Goal: Task Accomplishment & Management: Use online tool/utility

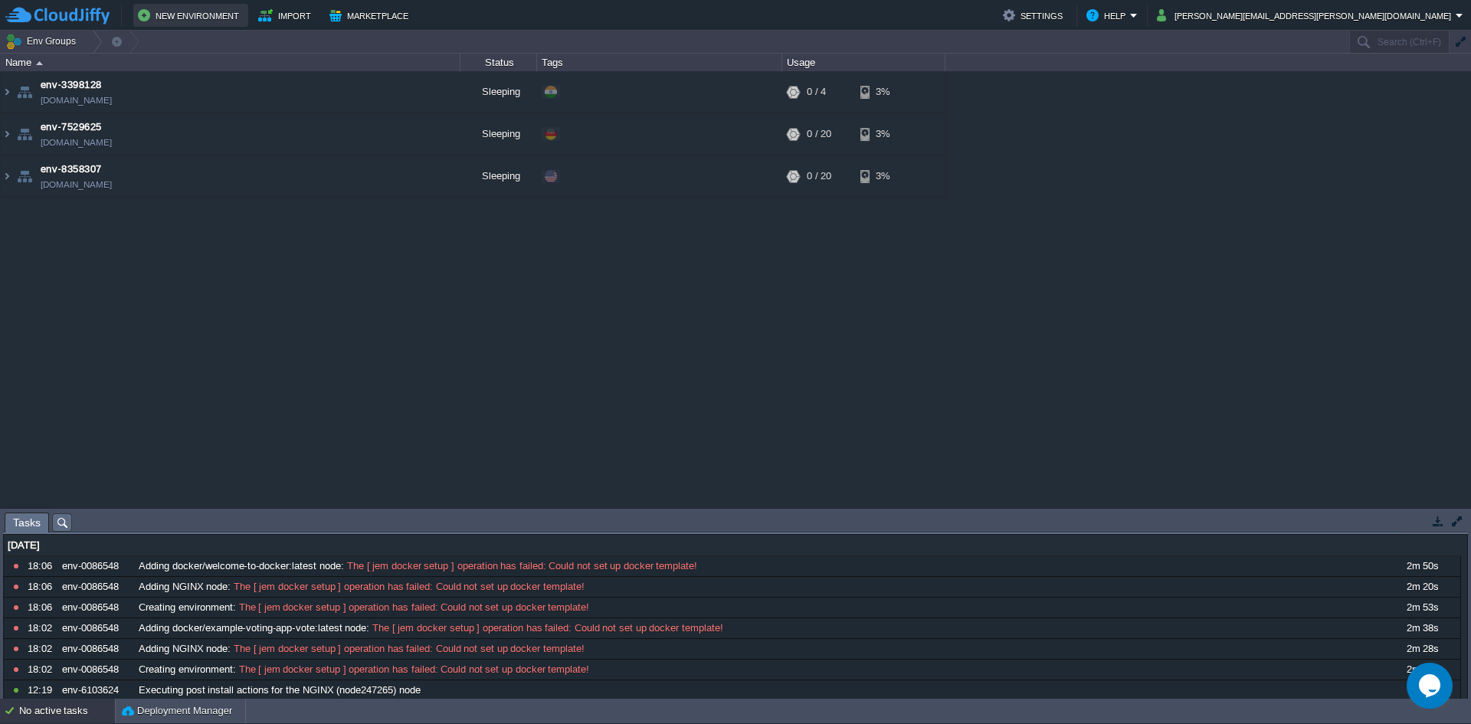
click at [169, 20] on button "New Environment" at bounding box center [191, 15] width 106 height 18
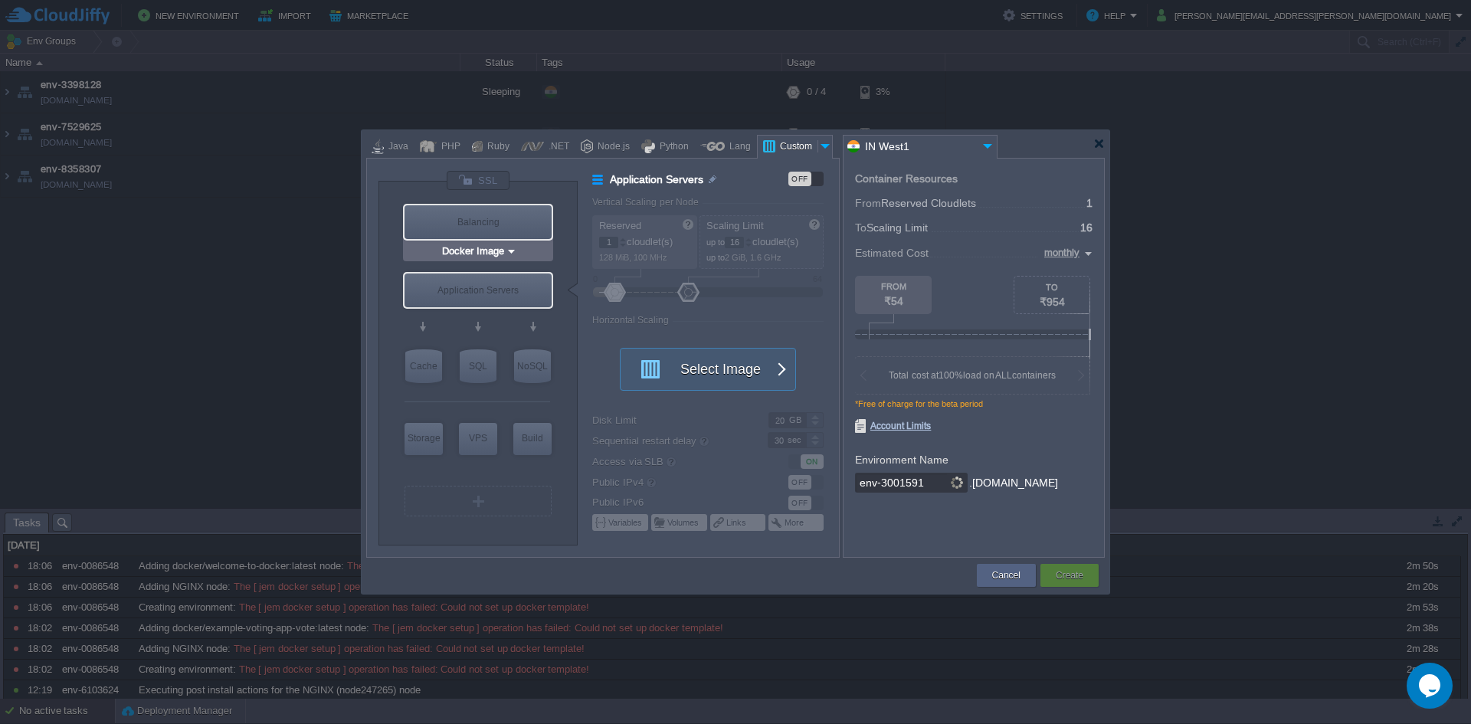
click at [435, 236] on div "Balancing" at bounding box center [478, 222] width 147 height 34
type input "Load Balancer"
type input "4"
type input "Select Image"
type input "Stateful"
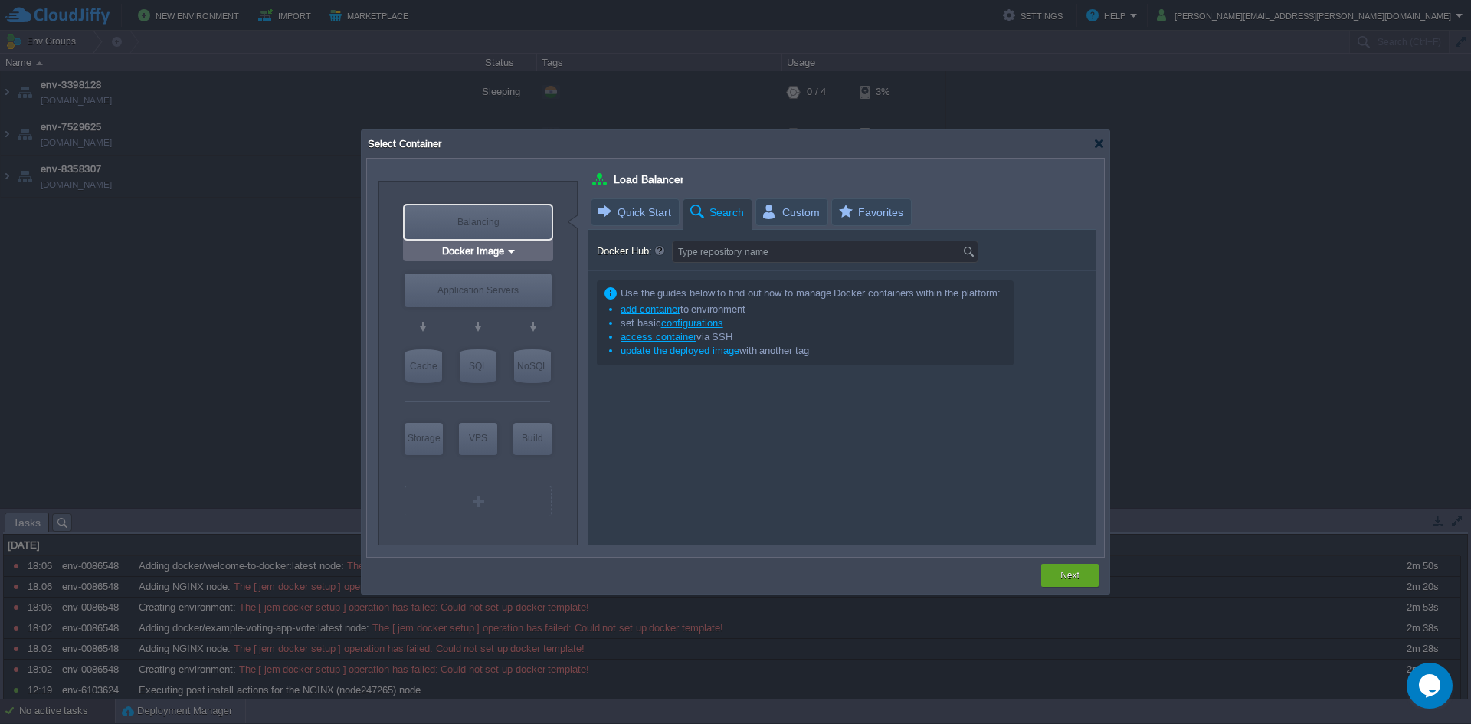
click at [485, 257] on input "Docker Image" at bounding box center [472, 251] width 67 height 15
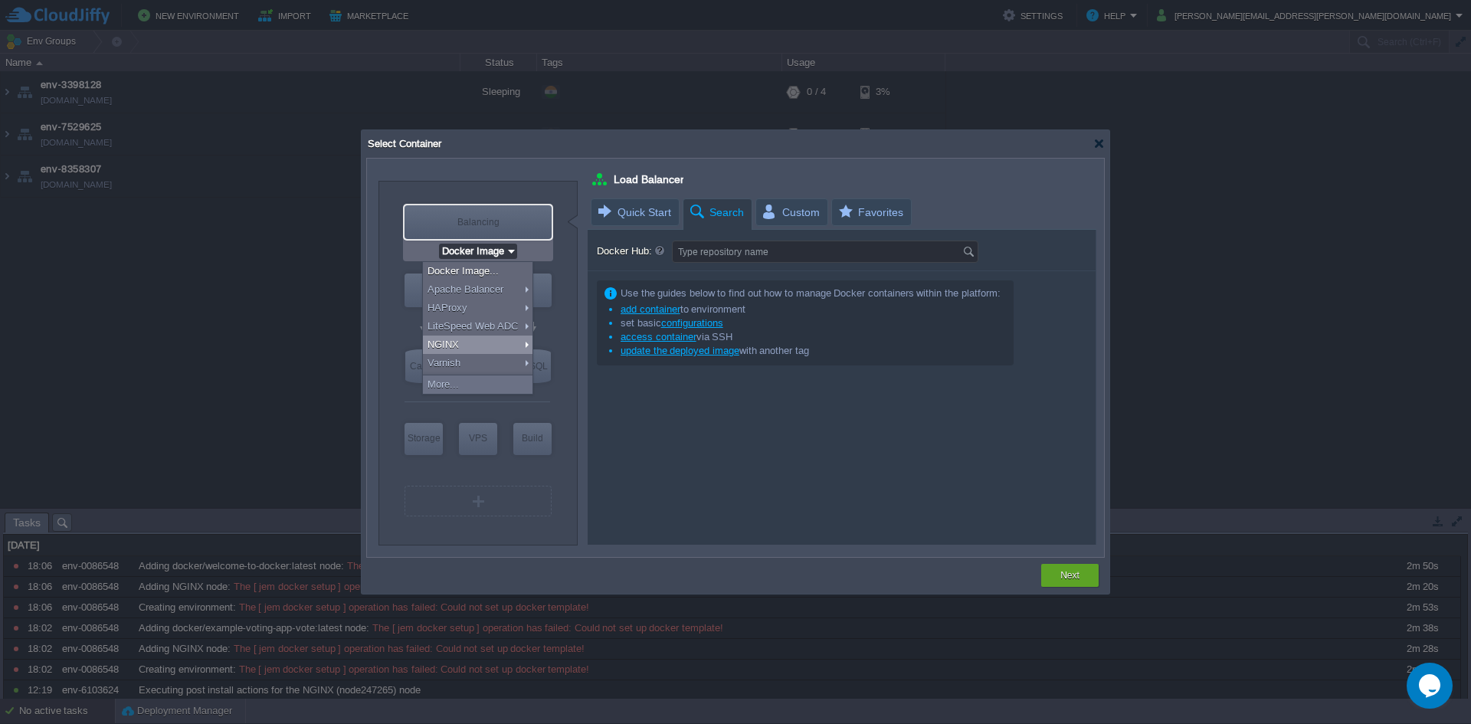
click at [475, 346] on div "NGINX" at bounding box center [478, 345] width 110 height 18
type input "NGINX 1.28.0"
type input "1.28.0-almalinux-9"
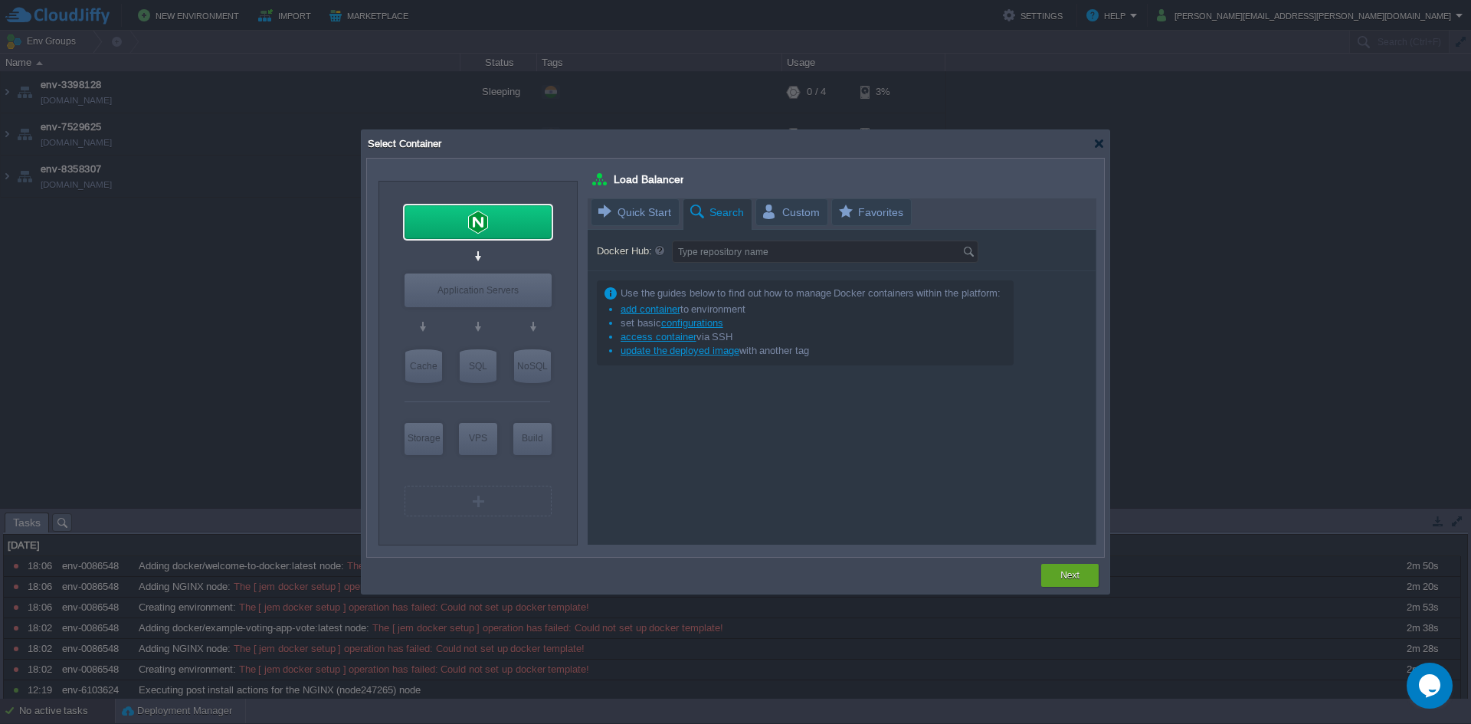
type input "Docker Image"
click at [498, 284] on div "Application Servers" at bounding box center [478, 291] width 147 height 34
type input "Application Servers"
type input "16"
type input "Docker Image"
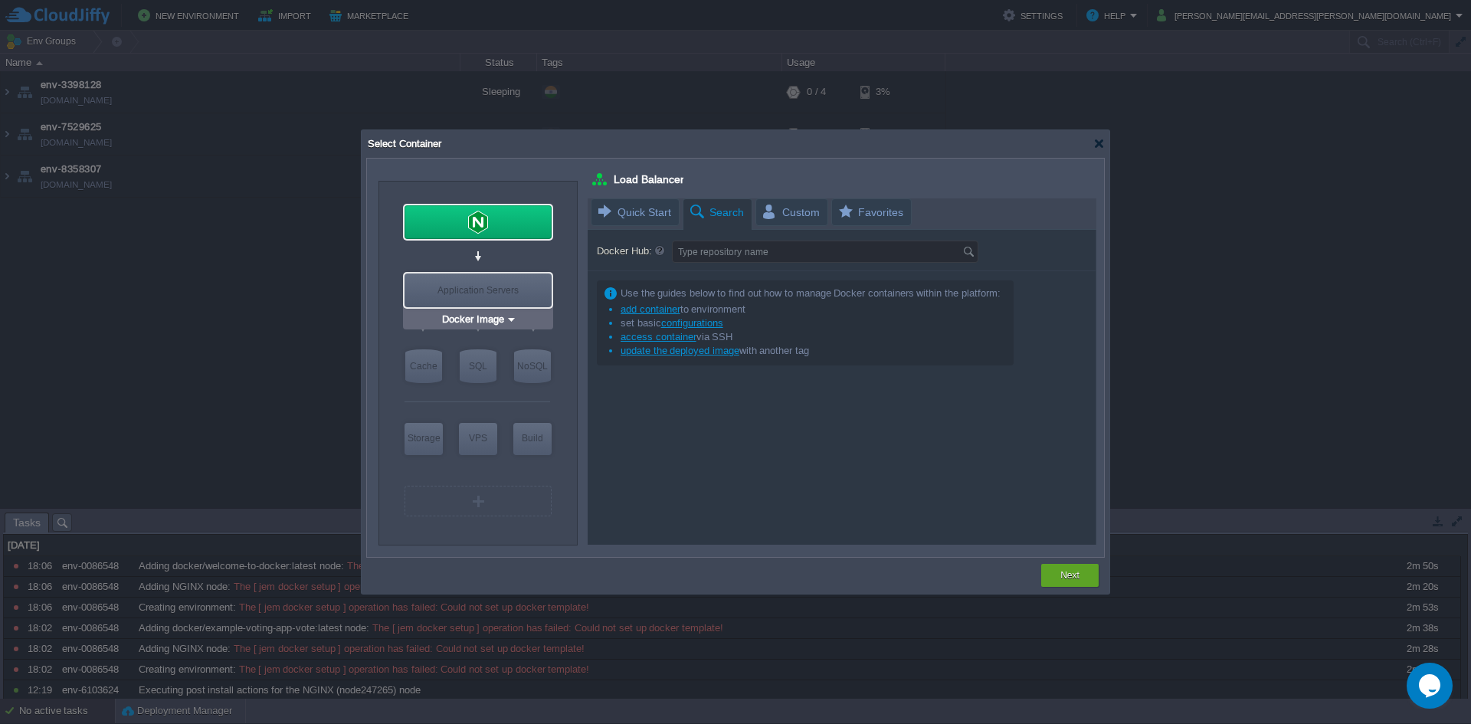
type input "Stateless"
type input "Application Servers"
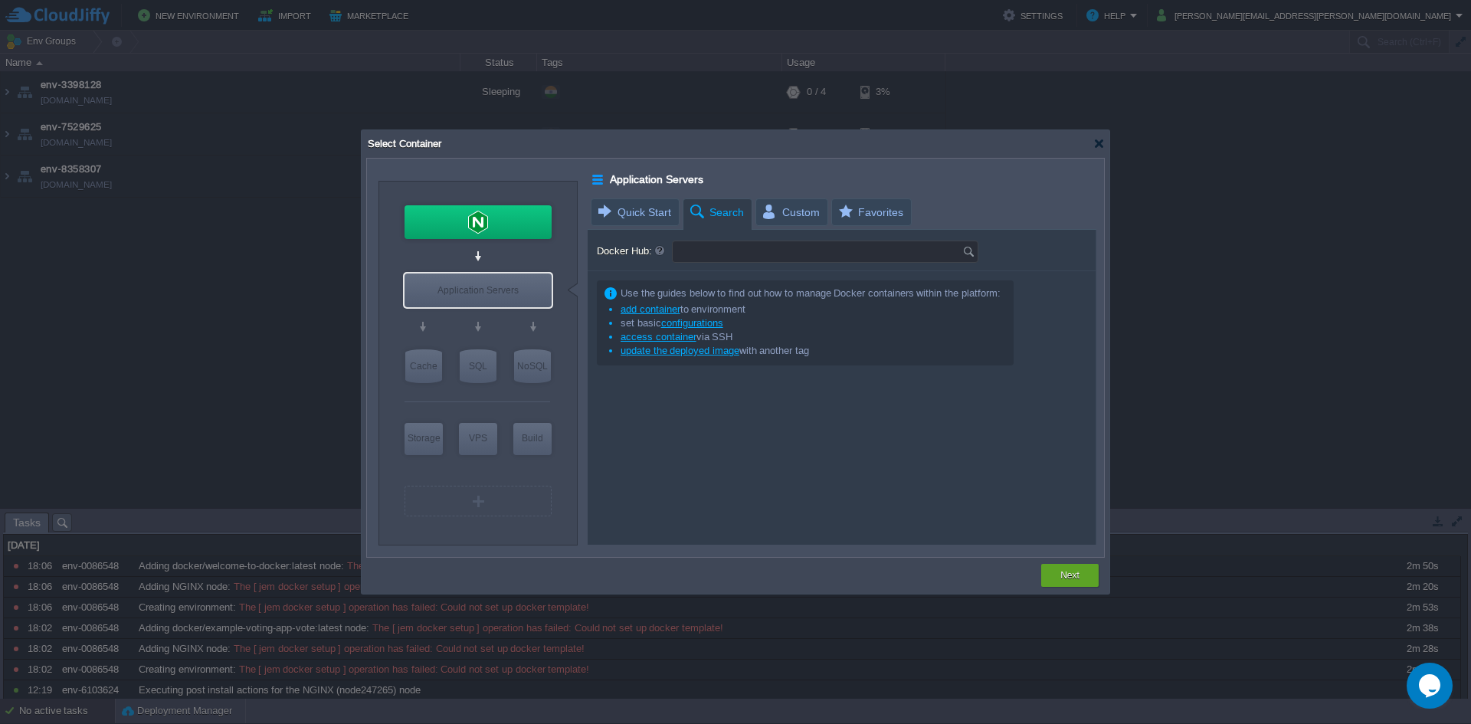
click at [746, 256] on input "Docker Hub:" at bounding box center [818, 251] width 290 height 21
click at [713, 251] on input "Docker Hub:" at bounding box center [818, 251] width 290 height 21
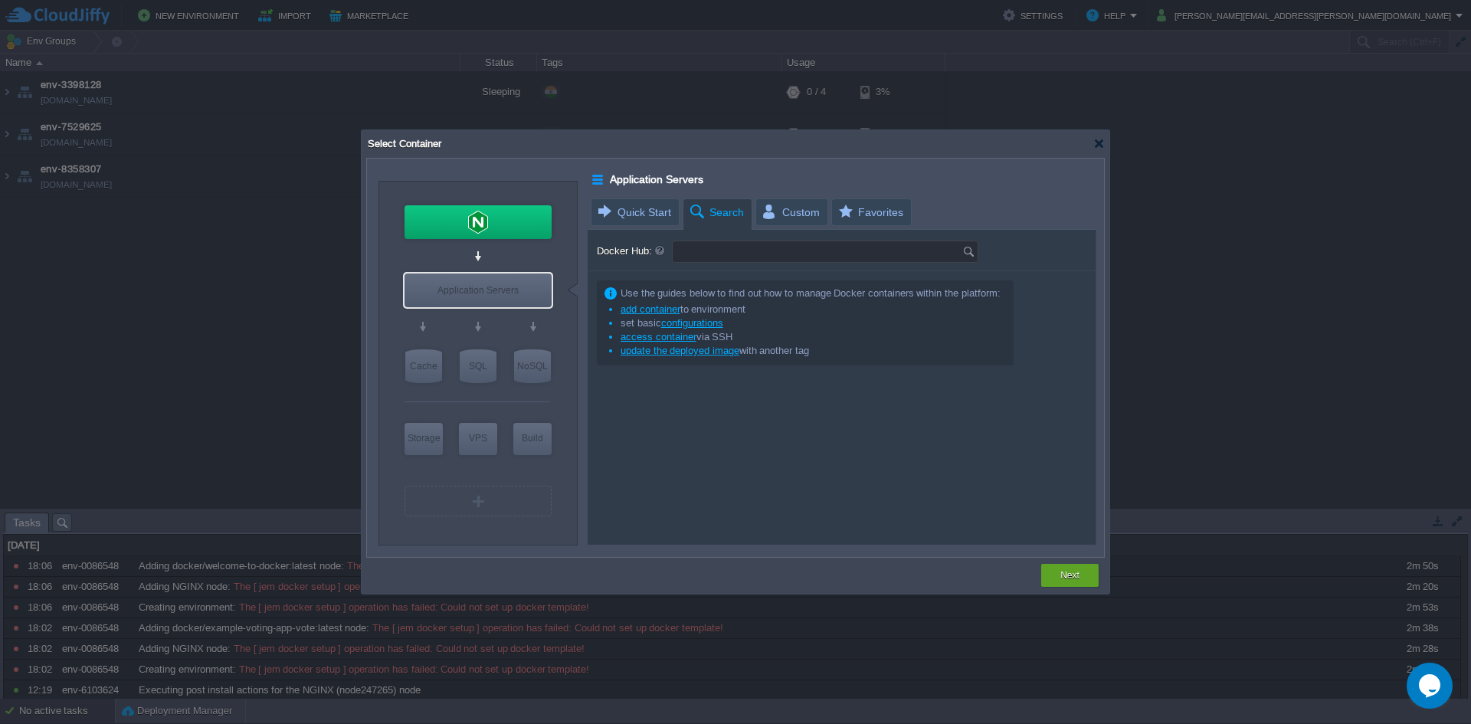
type input "NGINX 1.28.0"
type input "Type repository name"
click at [1101, 144] on div at bounding box center [1098, 143] width 11 height 11
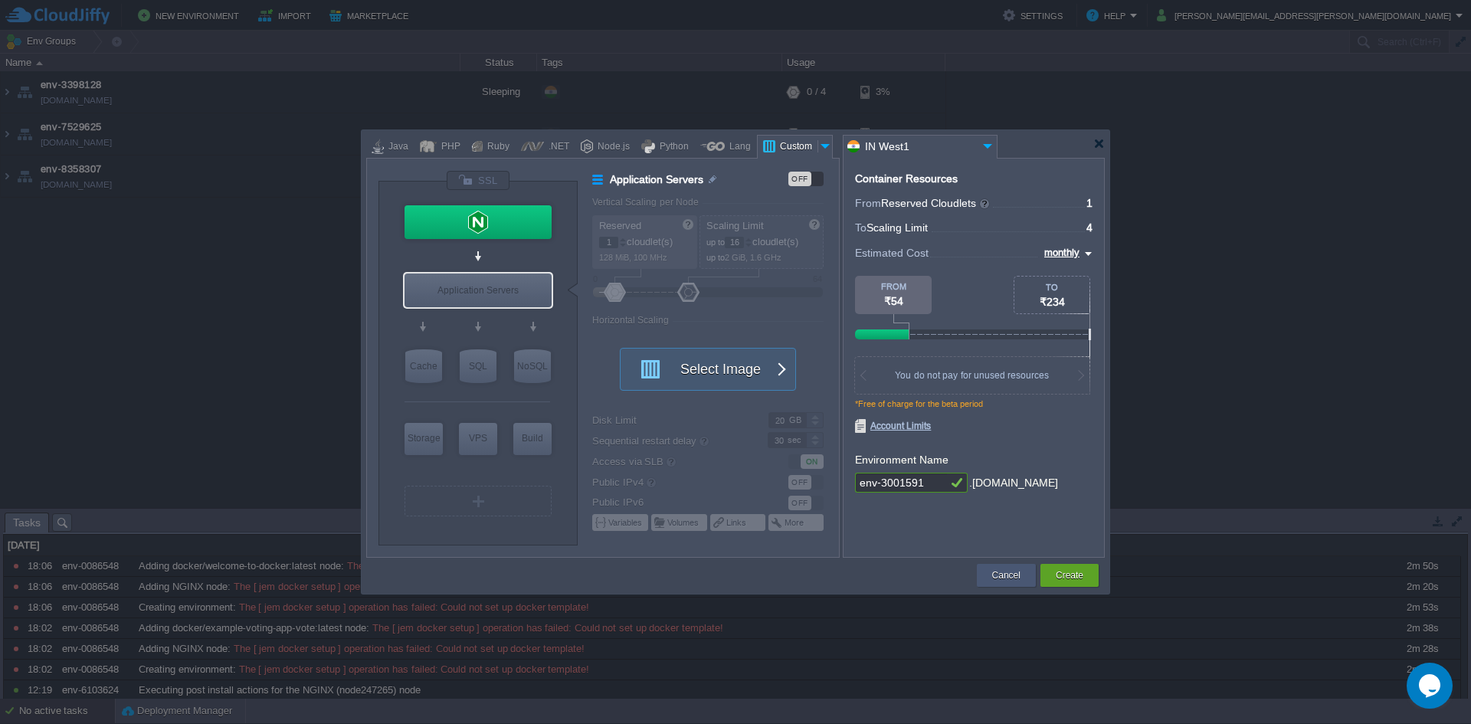
click at [986, 565] on div "Cancel" at bounding box center [1006, 575] width 59 height 23
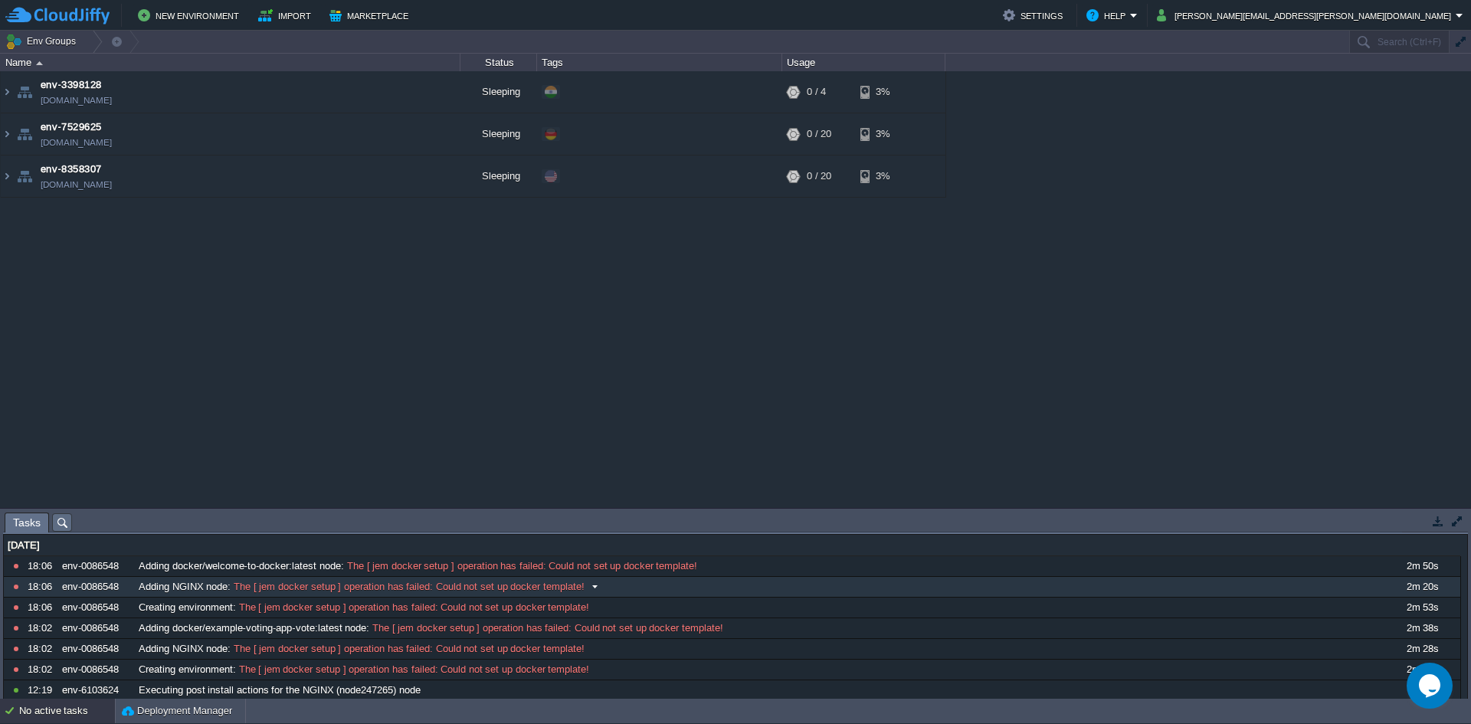
click at [486, 586] on span "The [ jem docker setup ] operation has failed: Could not set up docker template!" at bounding box center [408, 587] width 354 height 14
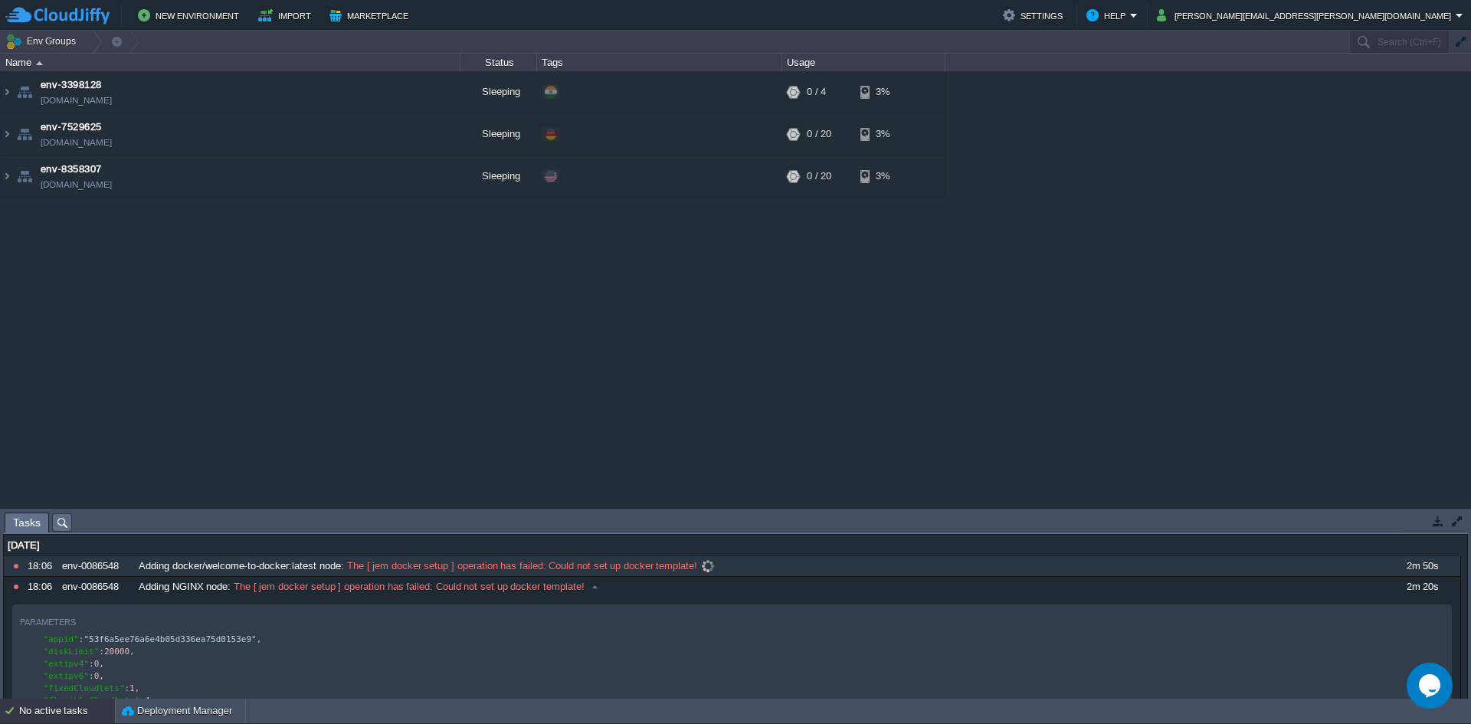
click at [365, 568] on span "The [ jem docker setup ] operation has failed: Could not set up docker template!" at bounding box center [521, 566] width 354 height 14
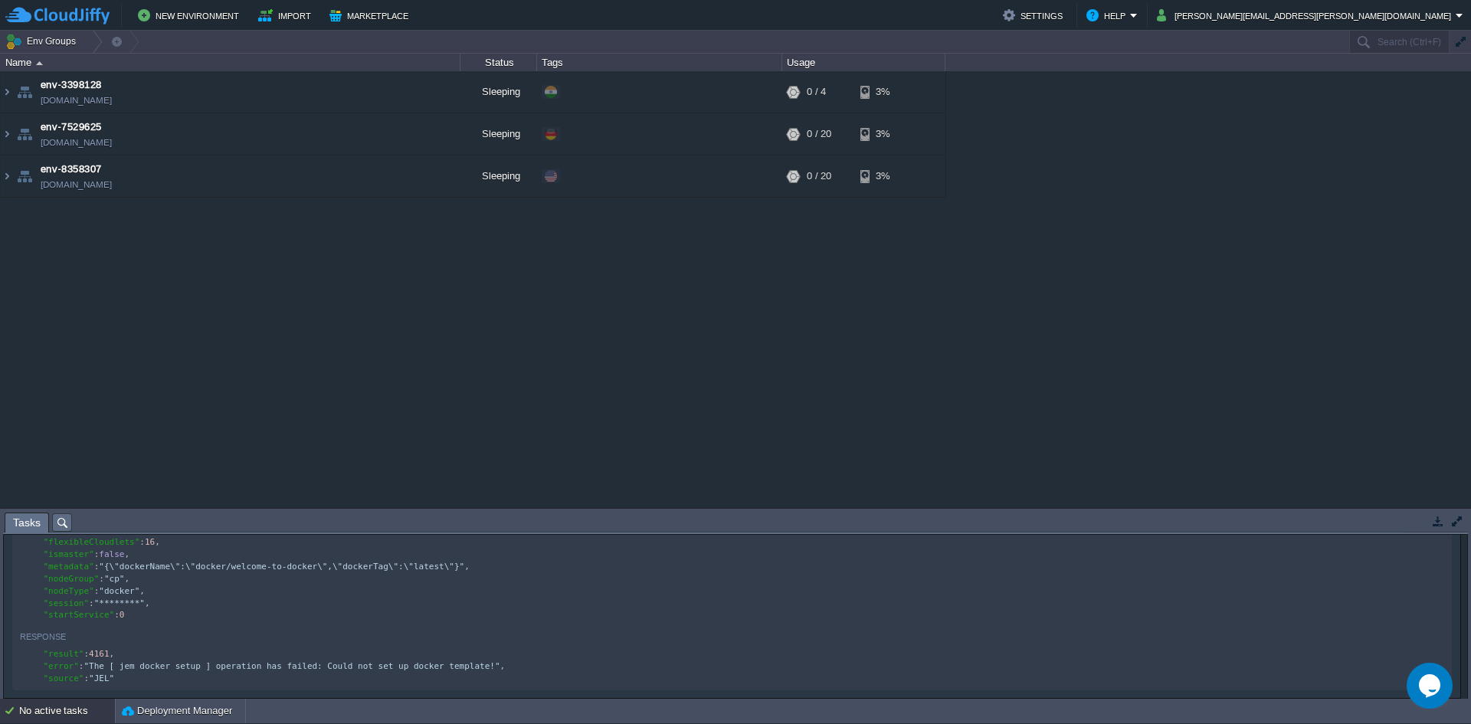
scroll to position [5, 0]
type textarea "welcome-to-docker"
drag, startPoint x: 238, startPoint y: 569, endPoint x: 323, endPoint y: 567, distance: 85.8
click at [190, 10] on button "New Environment" at bounding box center [191, 15] width 106 height 18
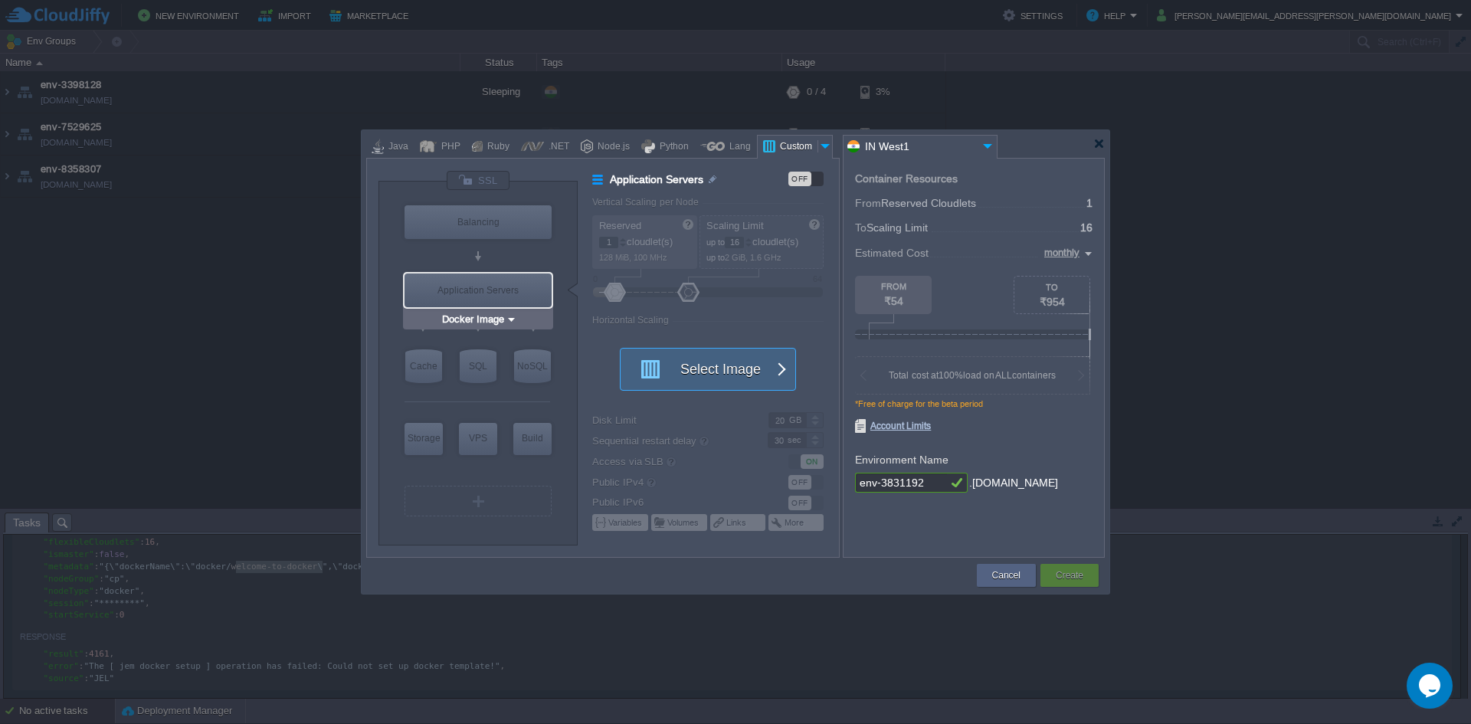
click at [656, 361] on button "Select Image" at bounding box center [700, 369] width 138 height 41
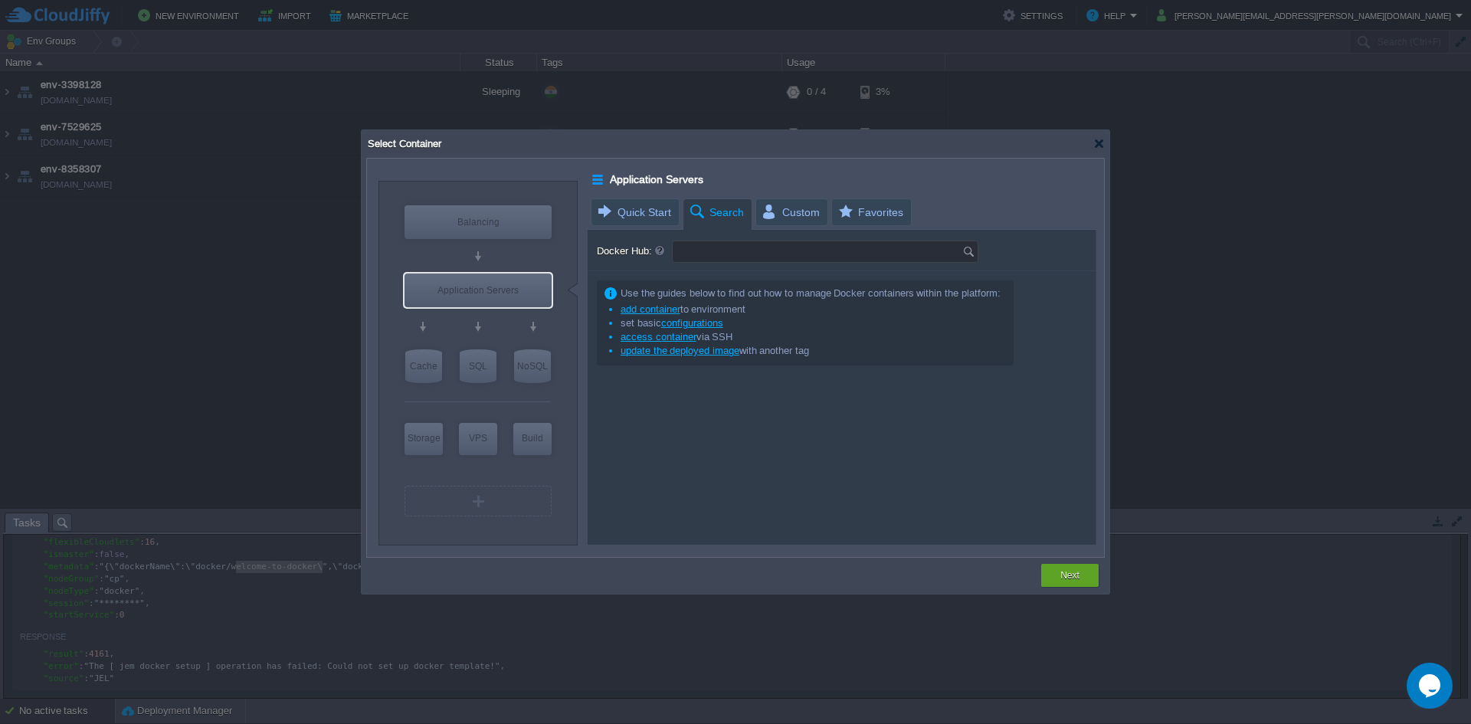
click at [731, 251] on input "Docker Hub:" at bounding box center [818, 251] width 290 height 21
paste input "welcome-to-docker"
type input "welcome-to-docker"
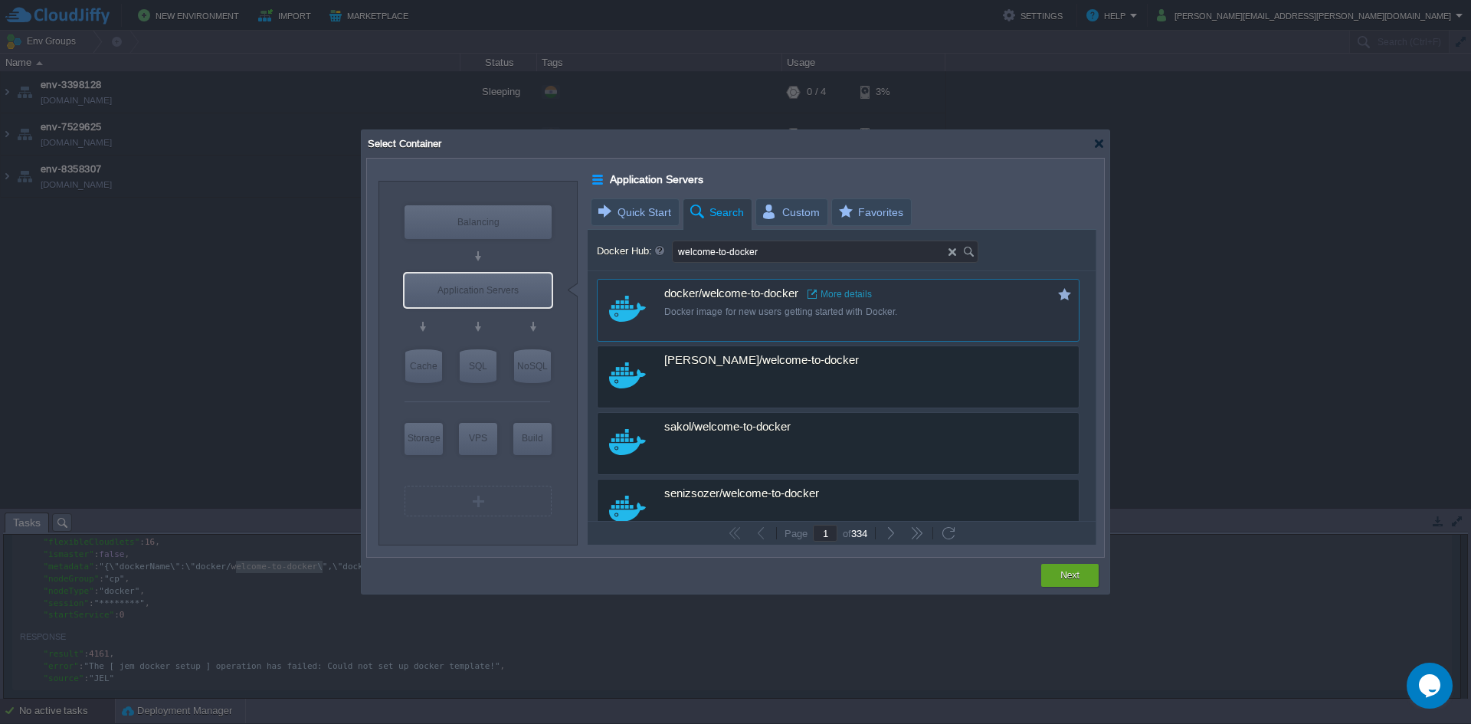
click at [747, 312] on div "Docker image for new users getting started with Docker." at bounding box center [848, 312] width 369 height 13
type input "Welcome-to-docker"
type input "latest"
type input "Welcome-to-docker :"
type input "latest"
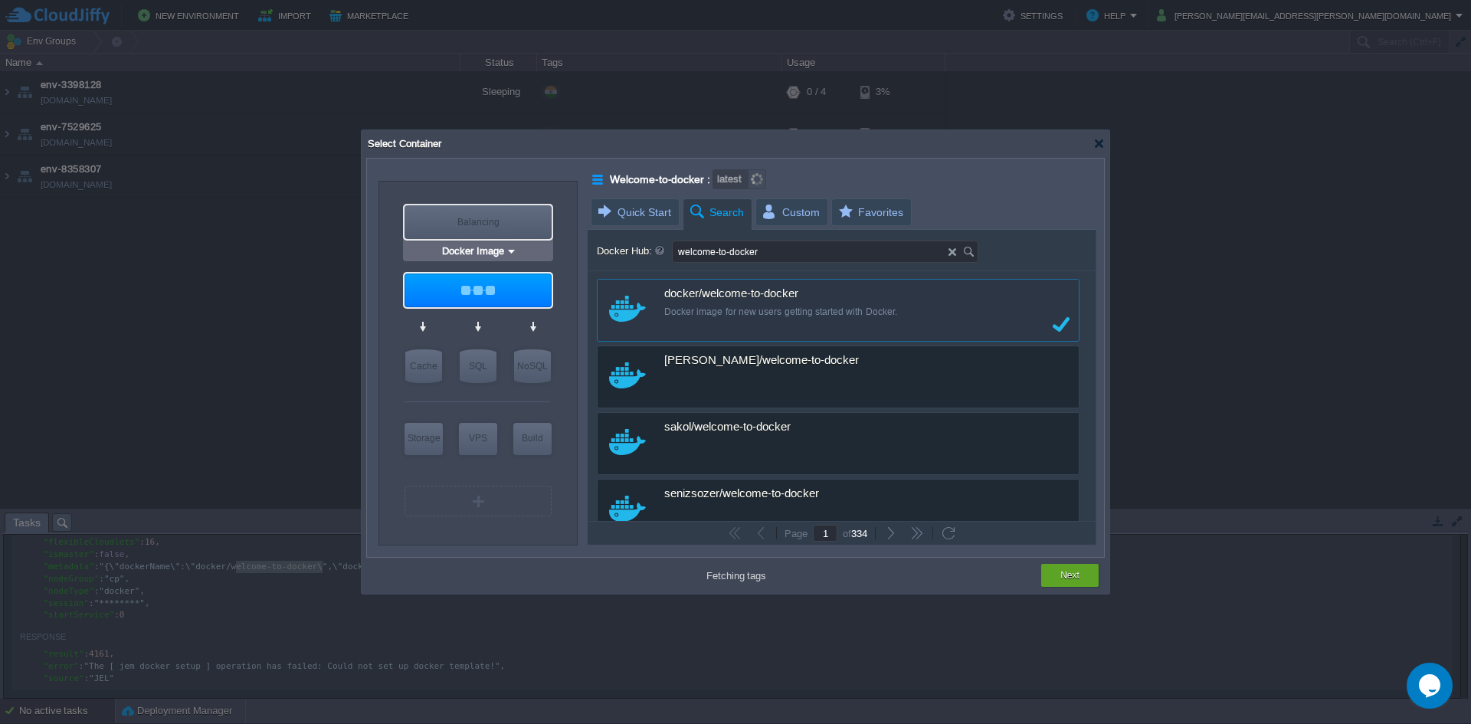
click at [437, 224] on div "Balancing" at bounding box center [478, 222] width 147 height 34
type input "Load Balancer"
type input "4"
type input "Docker Image"
type input "Stateful"
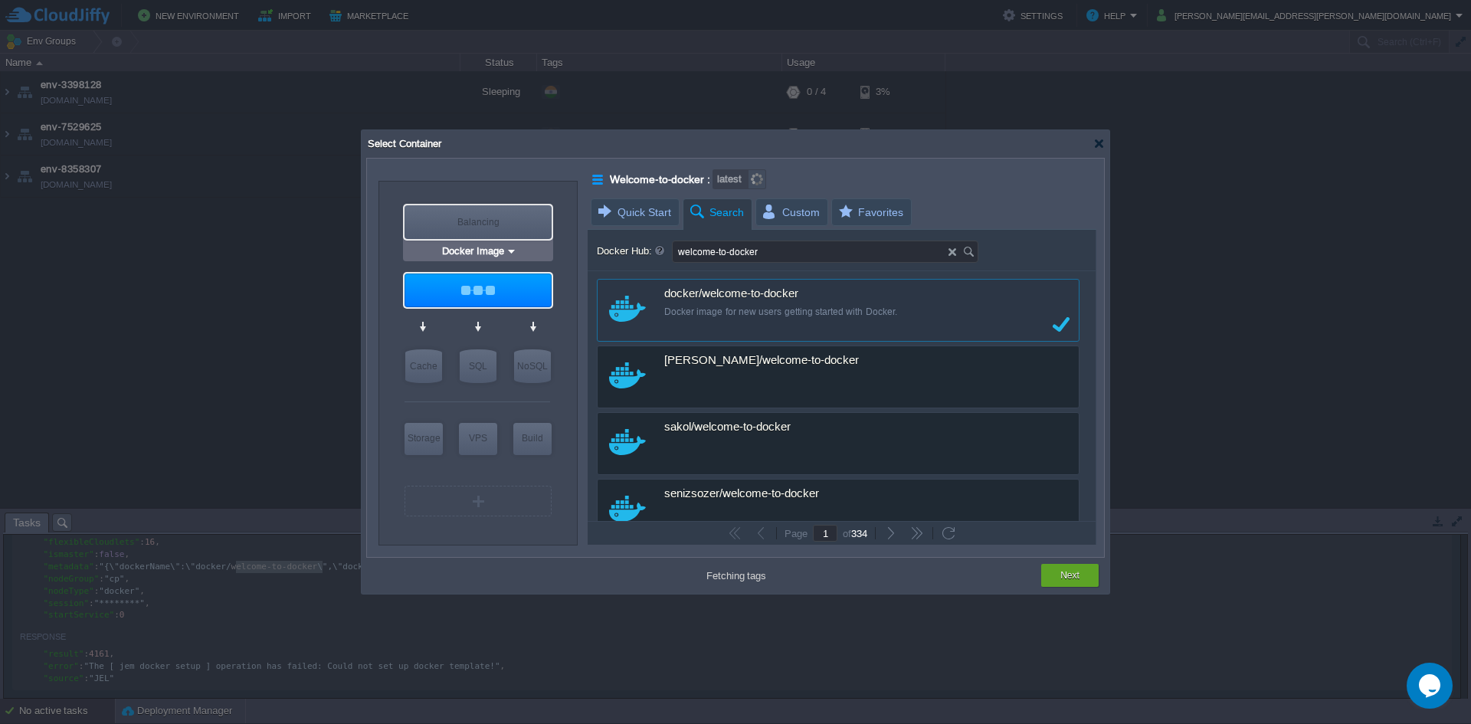
type input "Load Balancer"
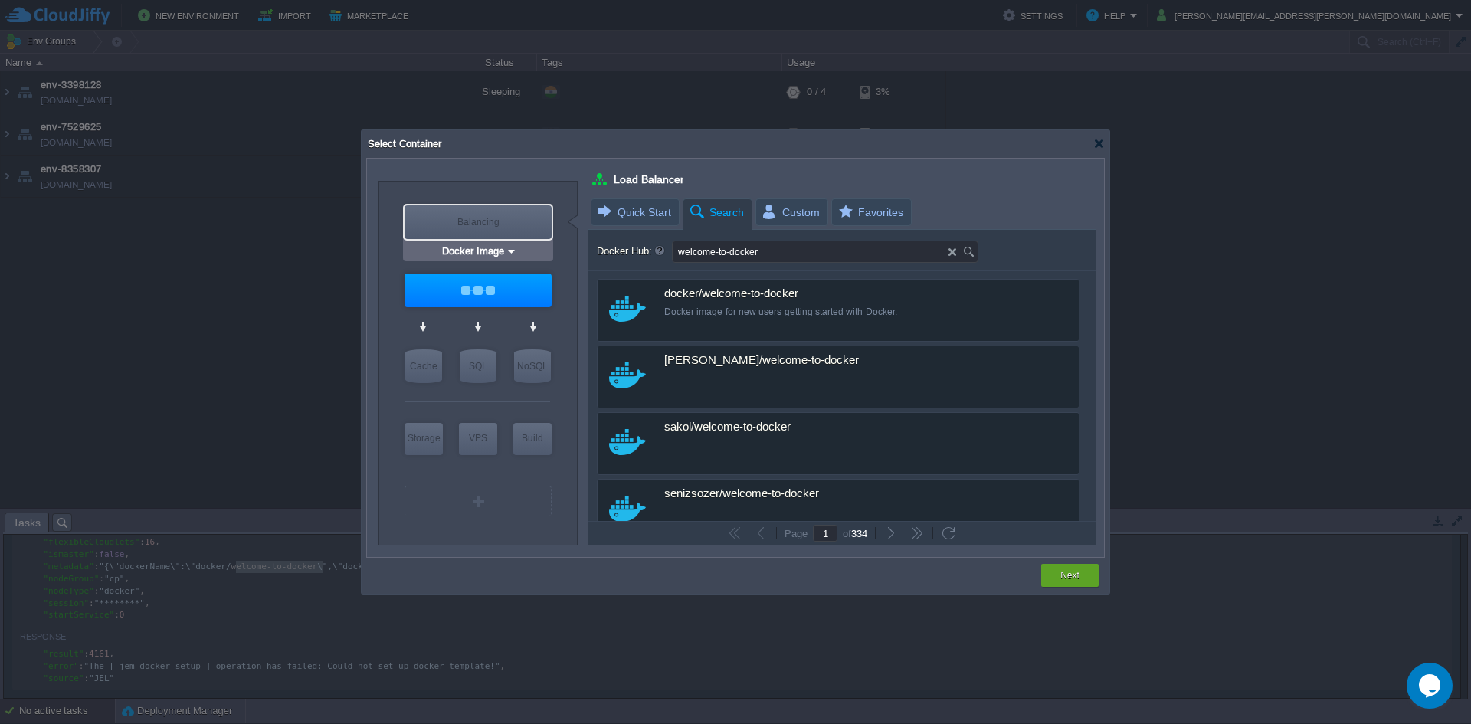
click at [474, 232] on div "Balancing" at bounding box center [478, 222] width 147 height 34
click at [480, 251] on input "Docker Image" at bounding box center [472, 251] width 67 height 15
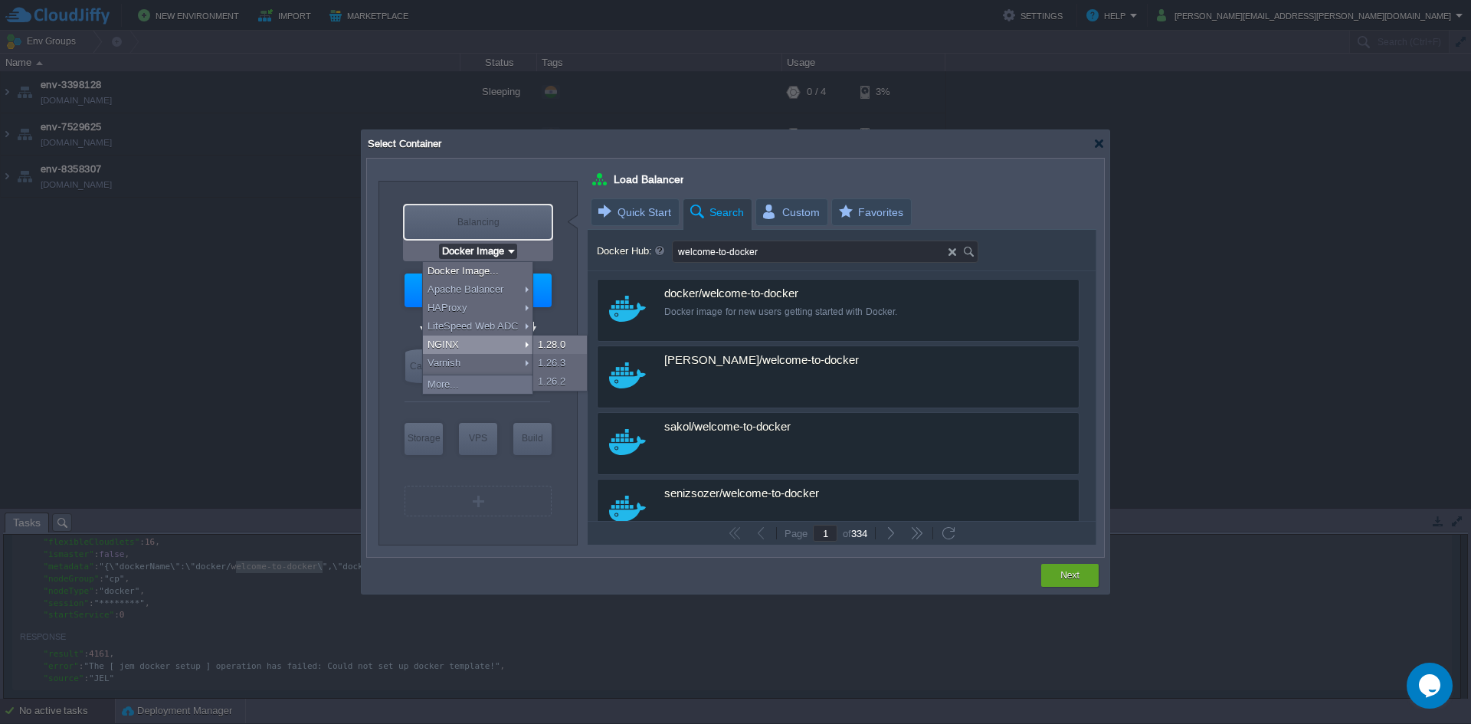
click at [482, 352] on div "NGINX" at bounding box center [478, 345] width 110 height 18
type input "NGINX 1.28.0"
type input "1.28.0-almalinux-9"
type input "Docker Image"
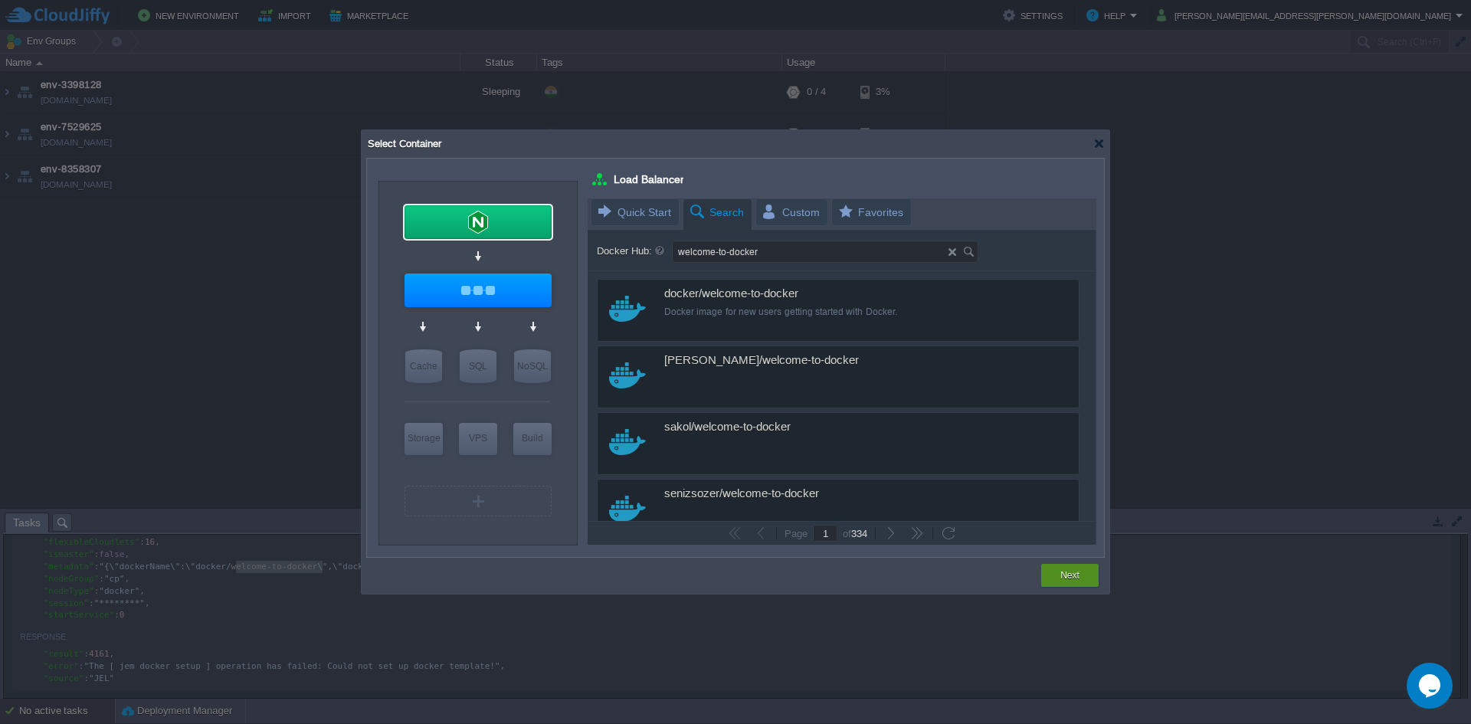
click at [1062, 574] on button "Next" at bounding box center [1069, 575] width 19 height 15
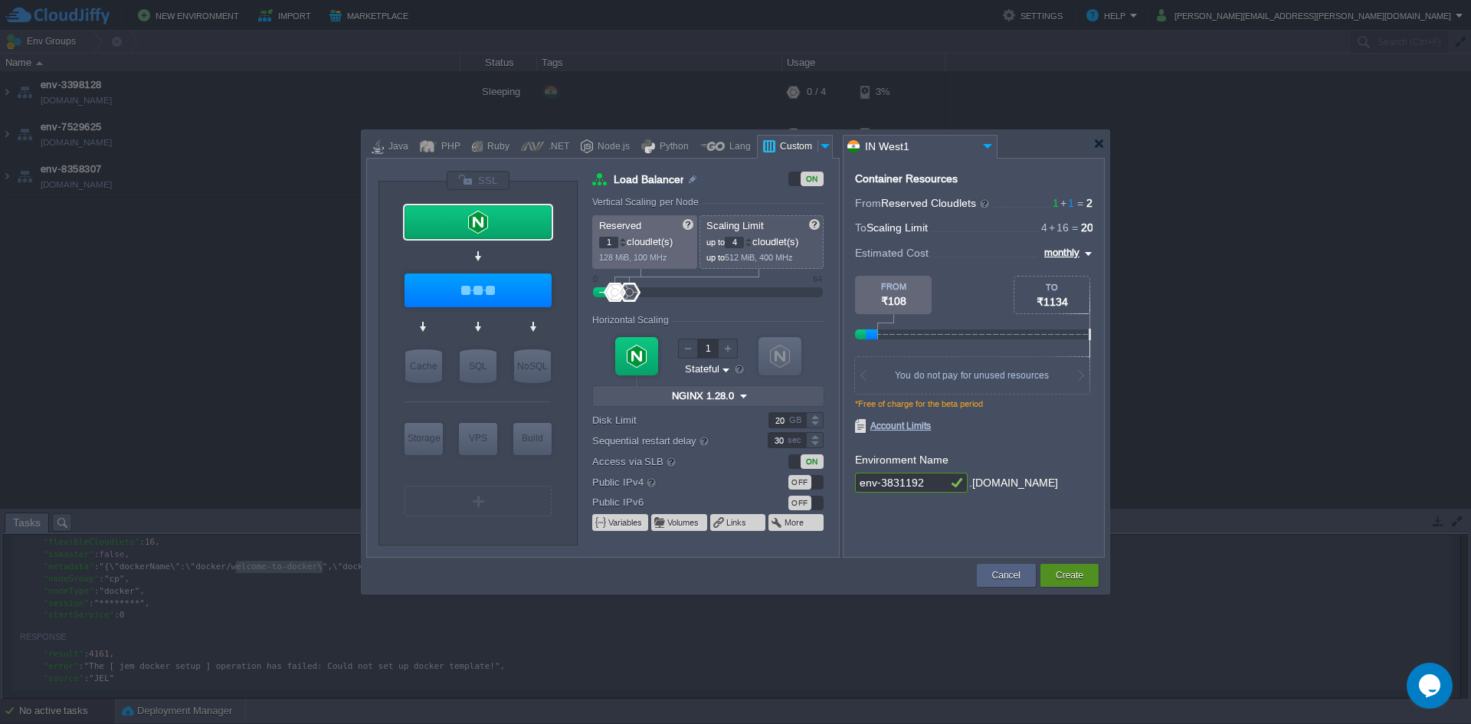
click at [1067, 575] on button "Create" at bounding box center [1070, 575] width 28 height 15
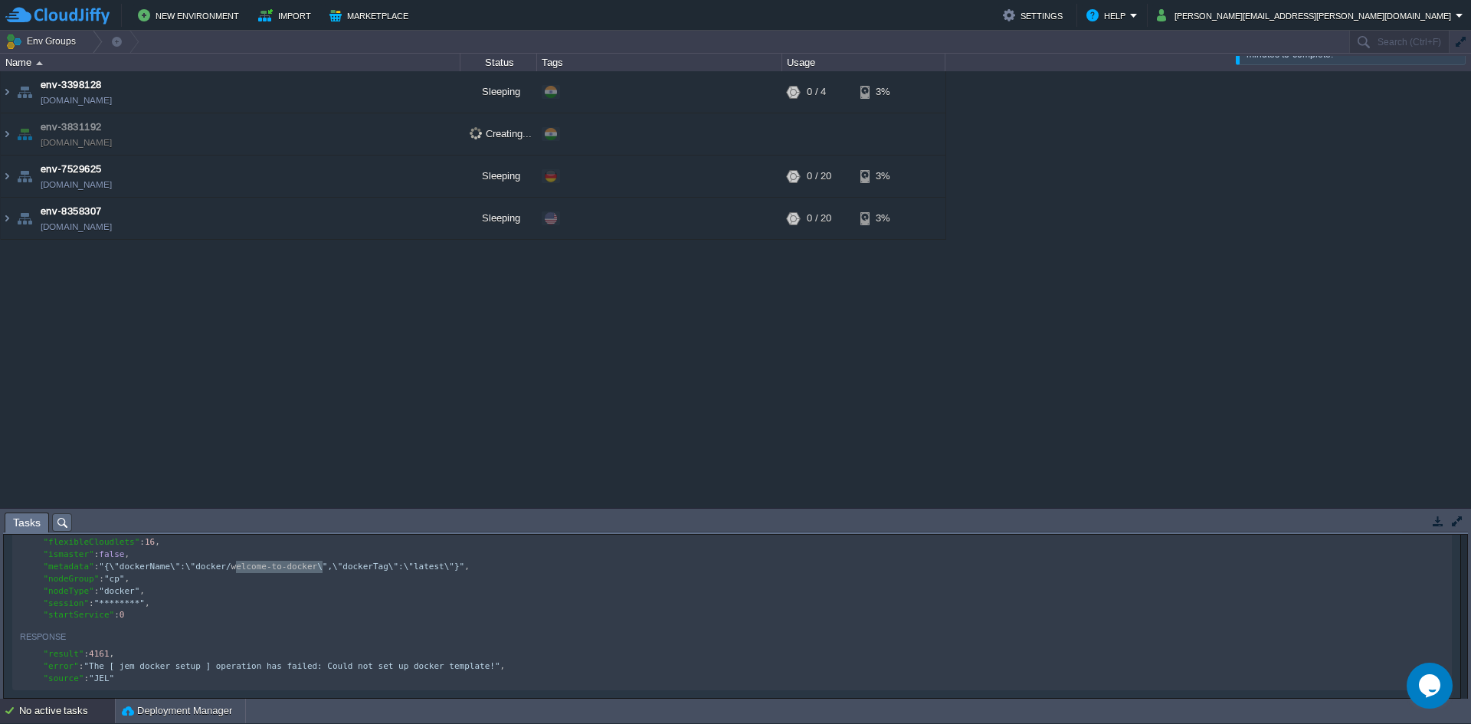
scroll to position [0, 0]
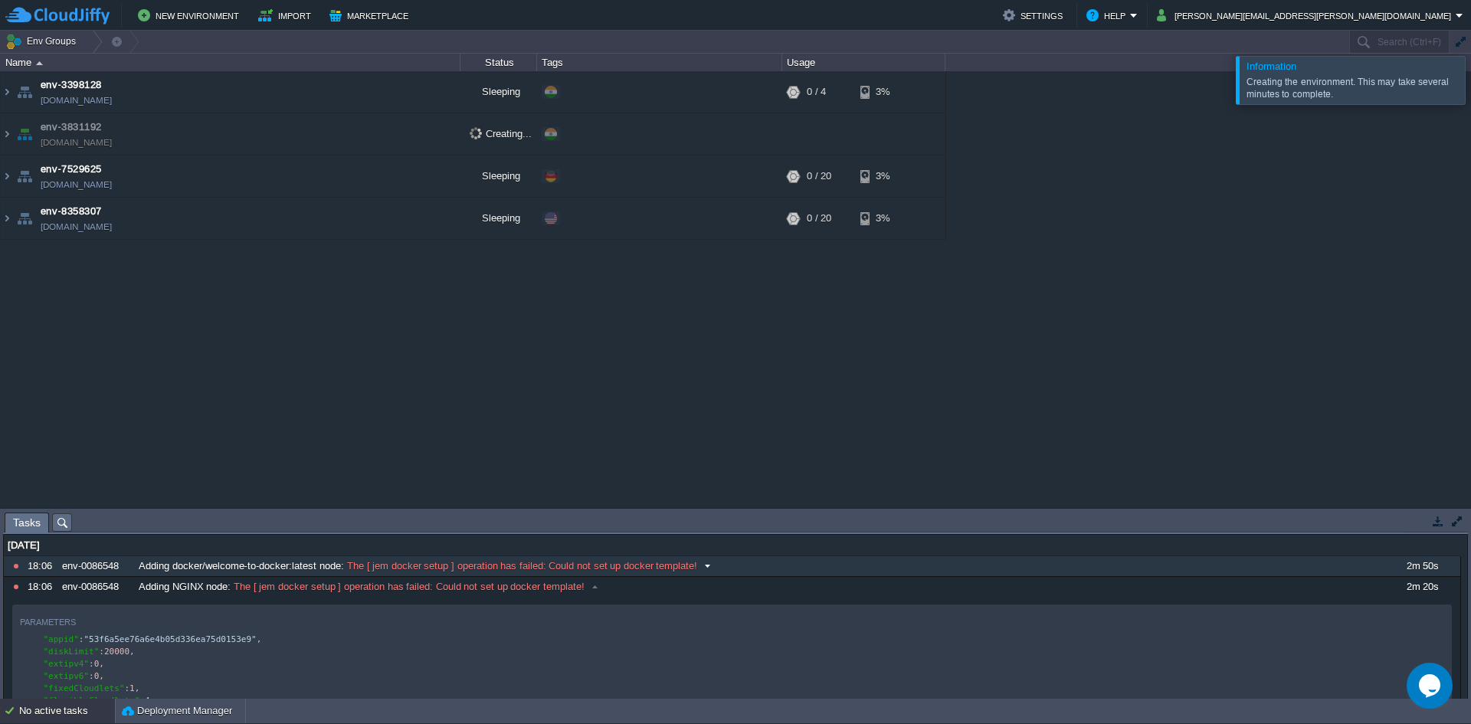
click at [1425, 572] on div "2m 50s" at bounding box center [1421, 566] width 75 height 20
click at [1425, 568] on div "2m 50s" at bounding box center [1421, 566] width 75 height 20
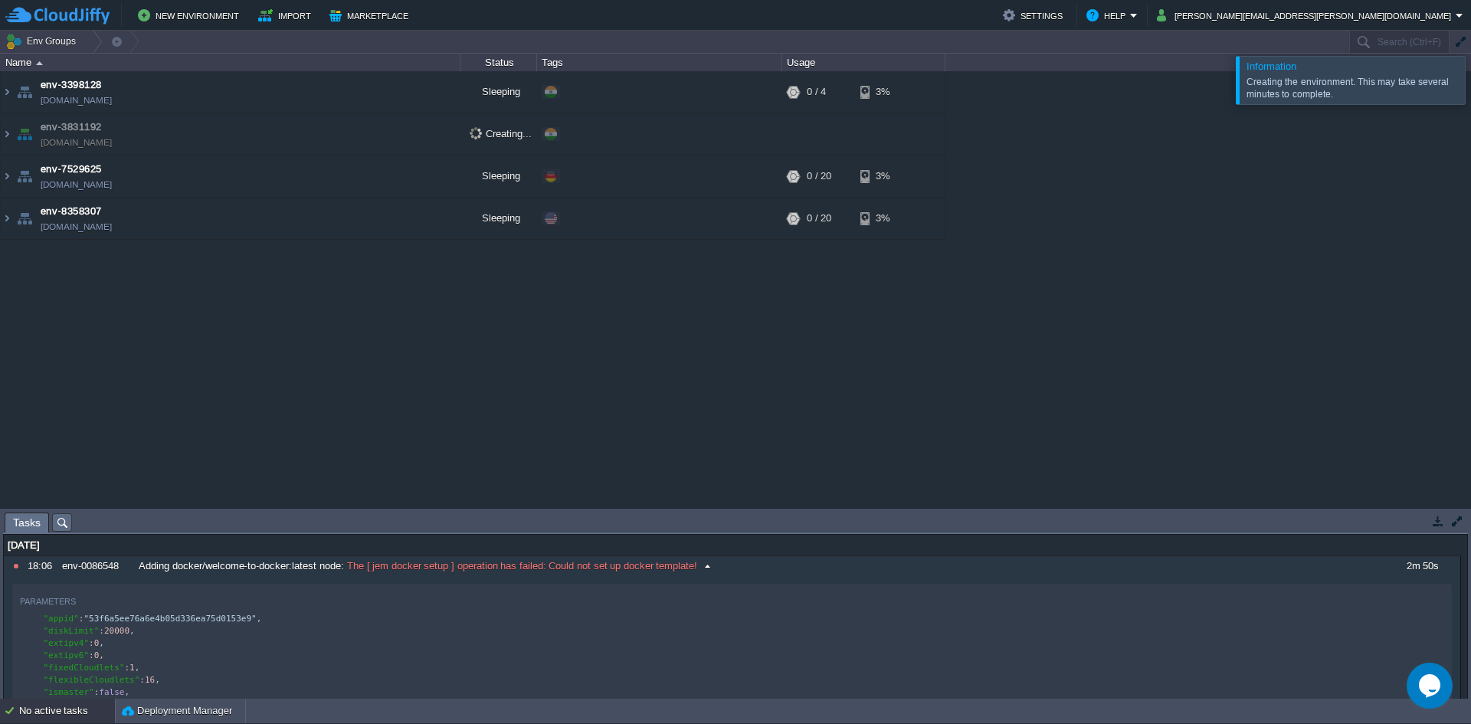
click at [1425, 568] on div "2m 50s" at bounding box center [1421, 566] width 75 height 20
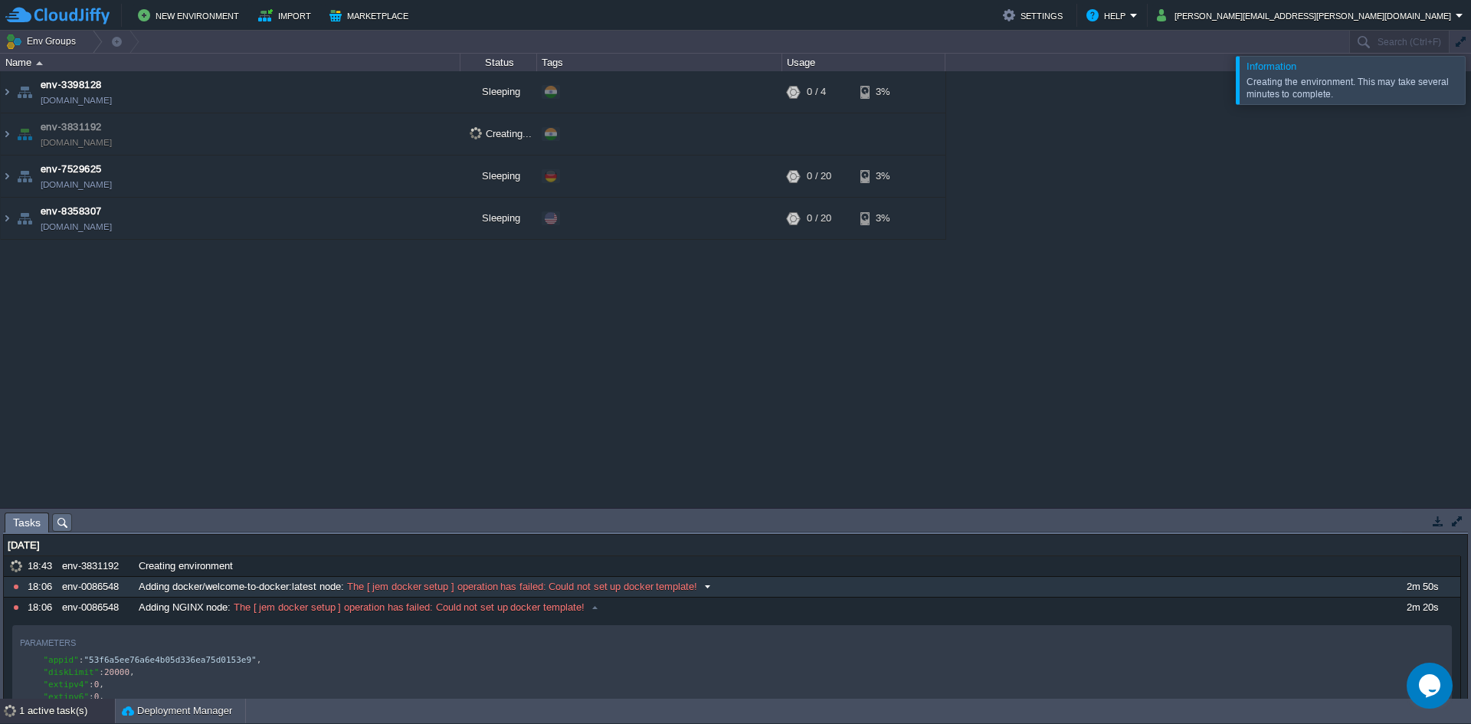
click at [1418, 584] on div "2m 50s" at bounding box center [1421, 587] width 75 height 20
click at [1418, 585] on div "2m 50s" at bounding box center [1421, 587] width 75 height 20
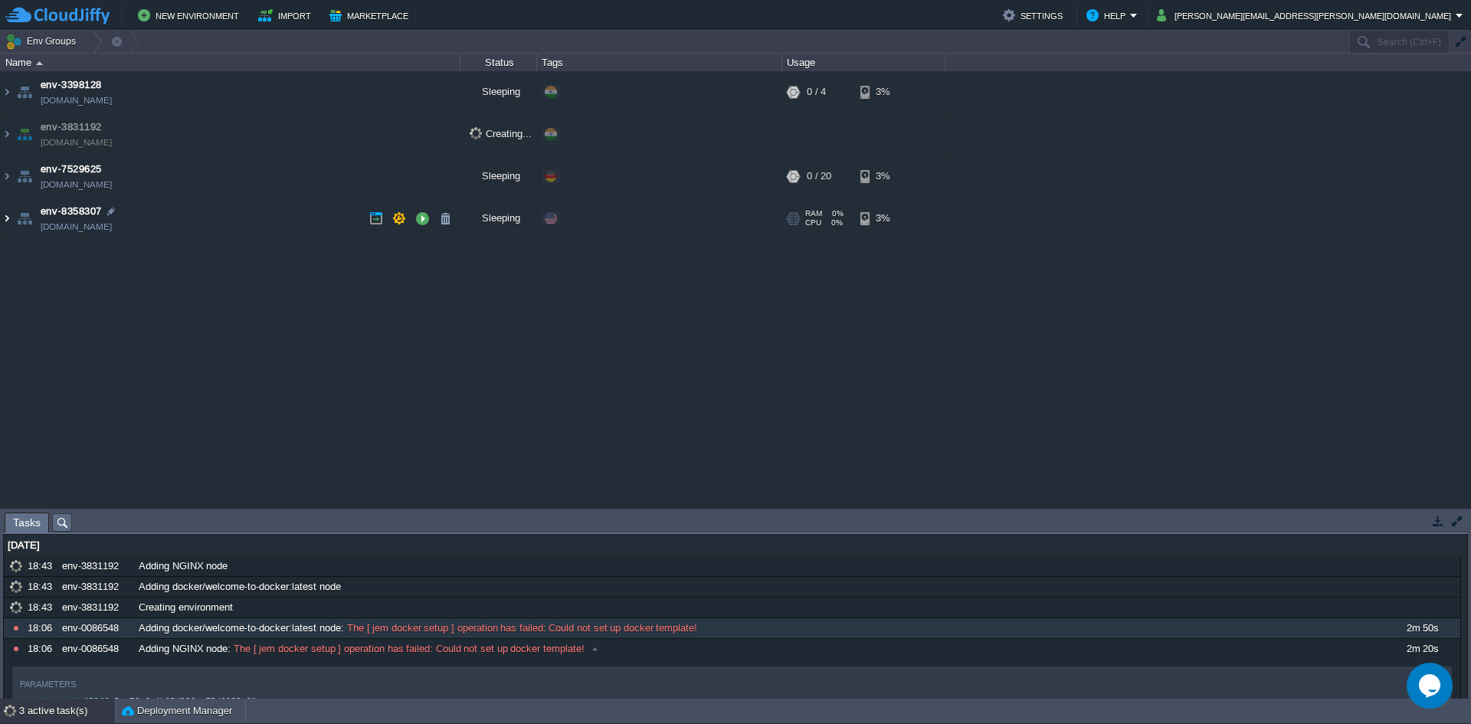
click at [6, 224] on img at bounding box center [7, 218] width 12 height 41
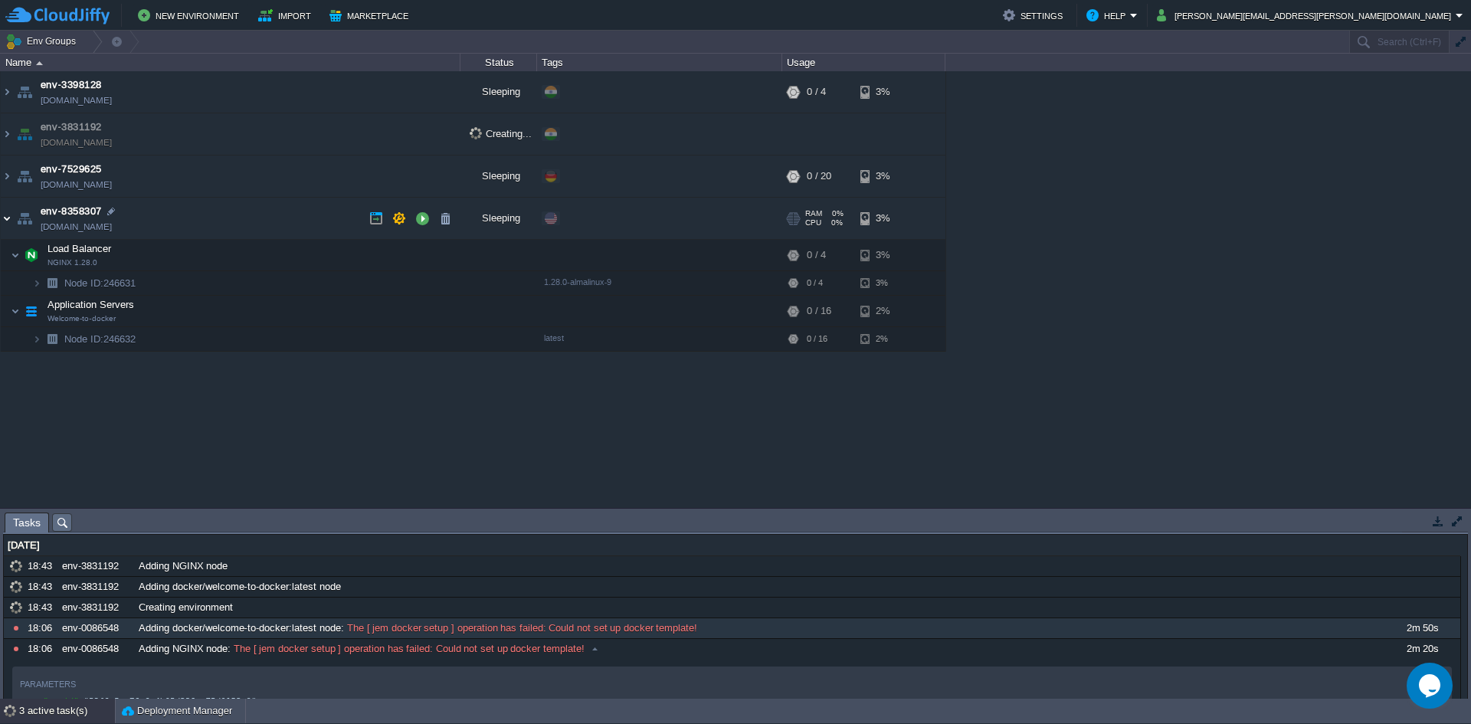
click at [6, 224] on img at bounding box center [7, 218] width 12 height 41
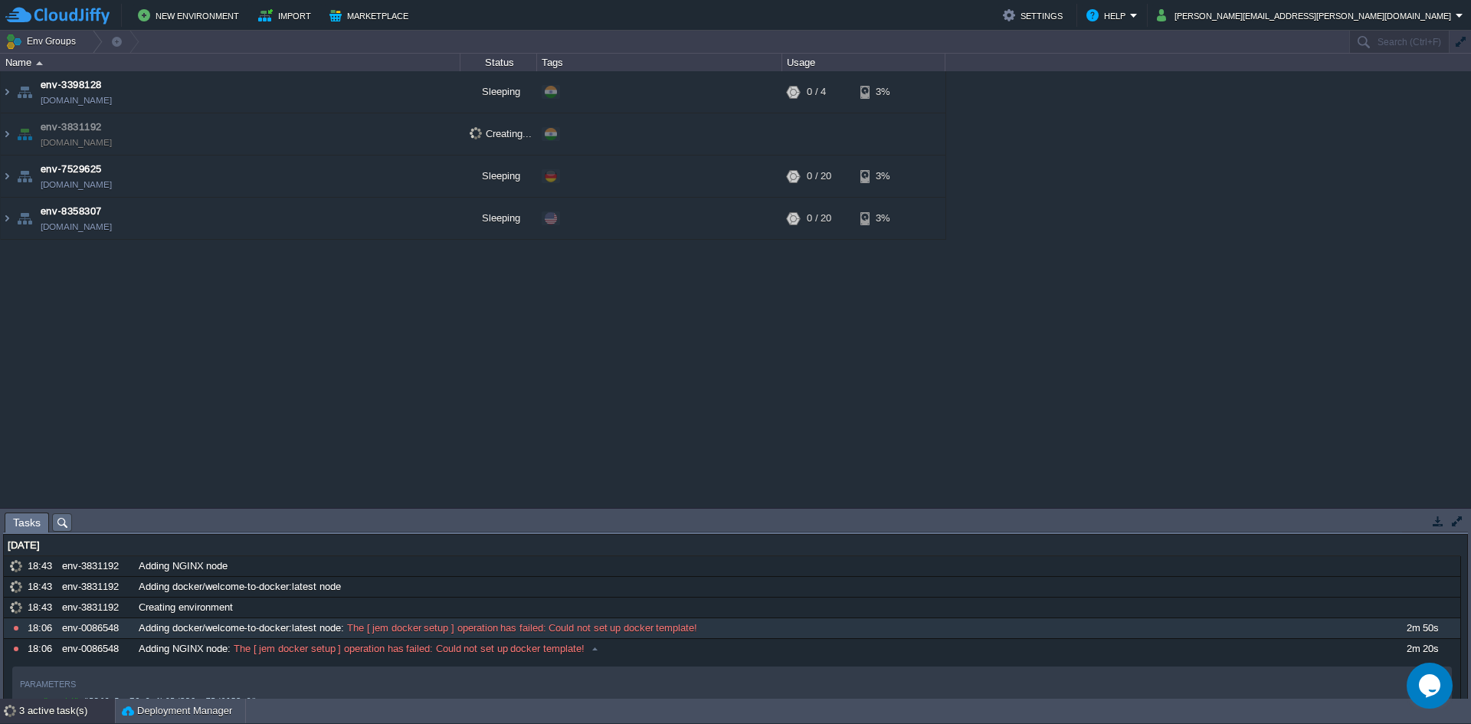
click at [0, 137] on table "env-3398128 [DOMAIN_NAME] Sleeping + Add to Env Group RAM 0% CPU 0% 0 / 4 3% en…" at bounding box center [473, 155] width 946 height 169
click at [5, 129] on img at bounding box center [7, 133] width 12 height 41
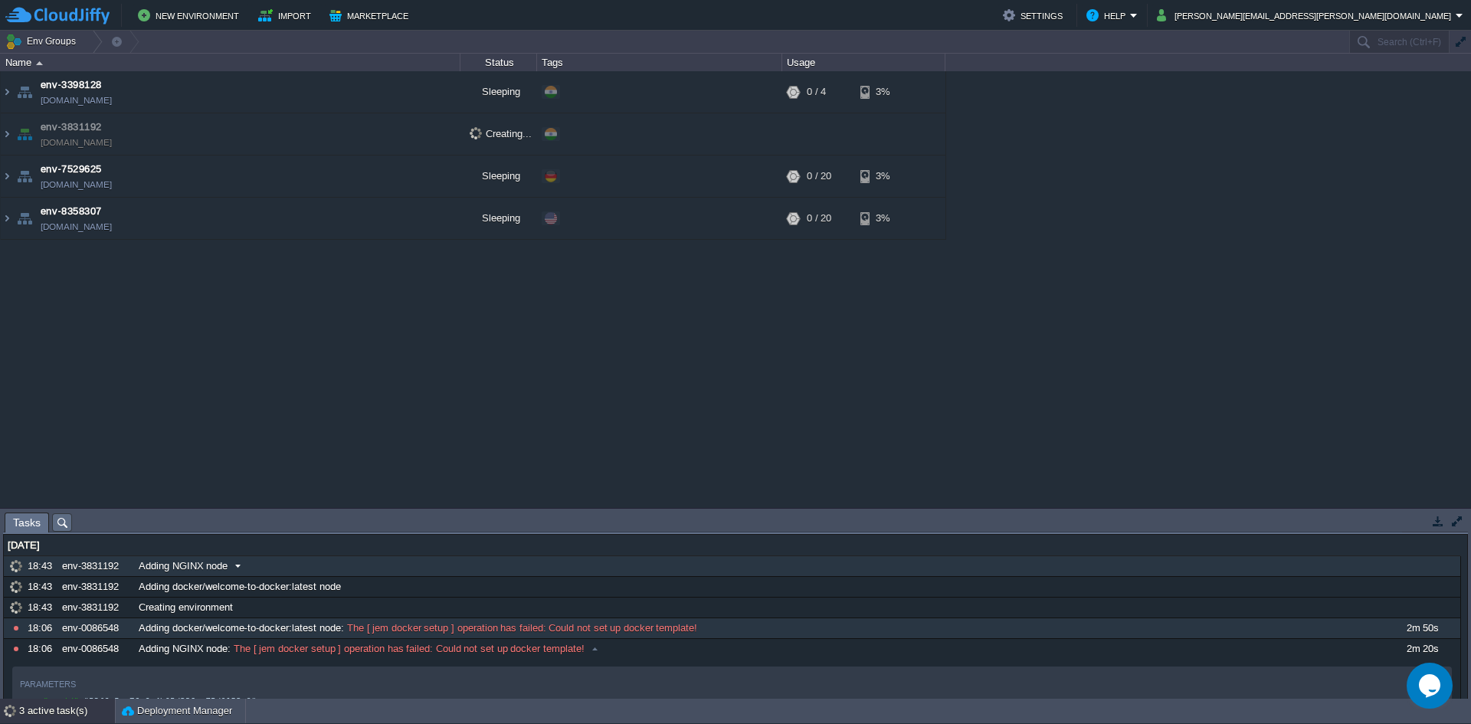
click at [238, 570] on span at bounding box center [238, 566] width 21 height 14
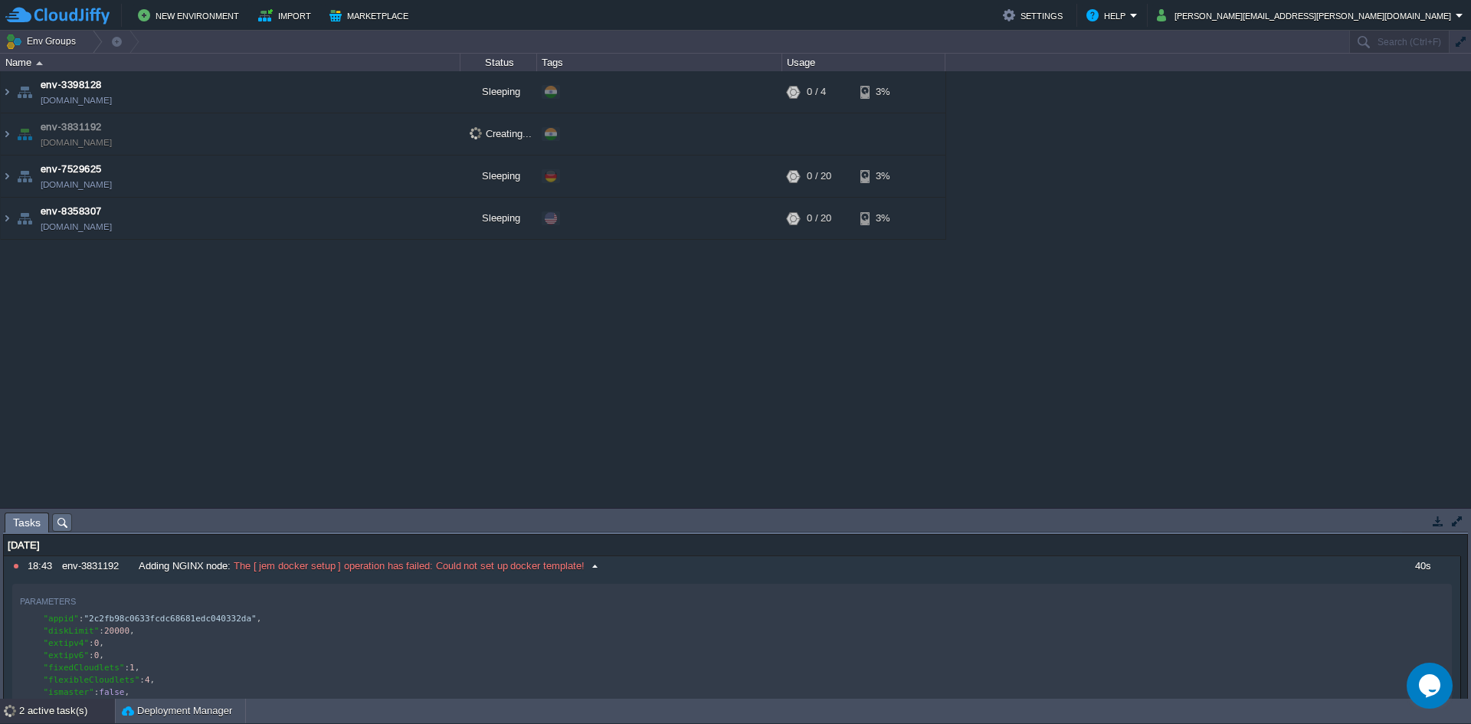
click at [385, 571] on span "The [ jem docker setup ] operation has failed: Could not set up docker template!" at bounding box center [408, 566] width 354 height 14
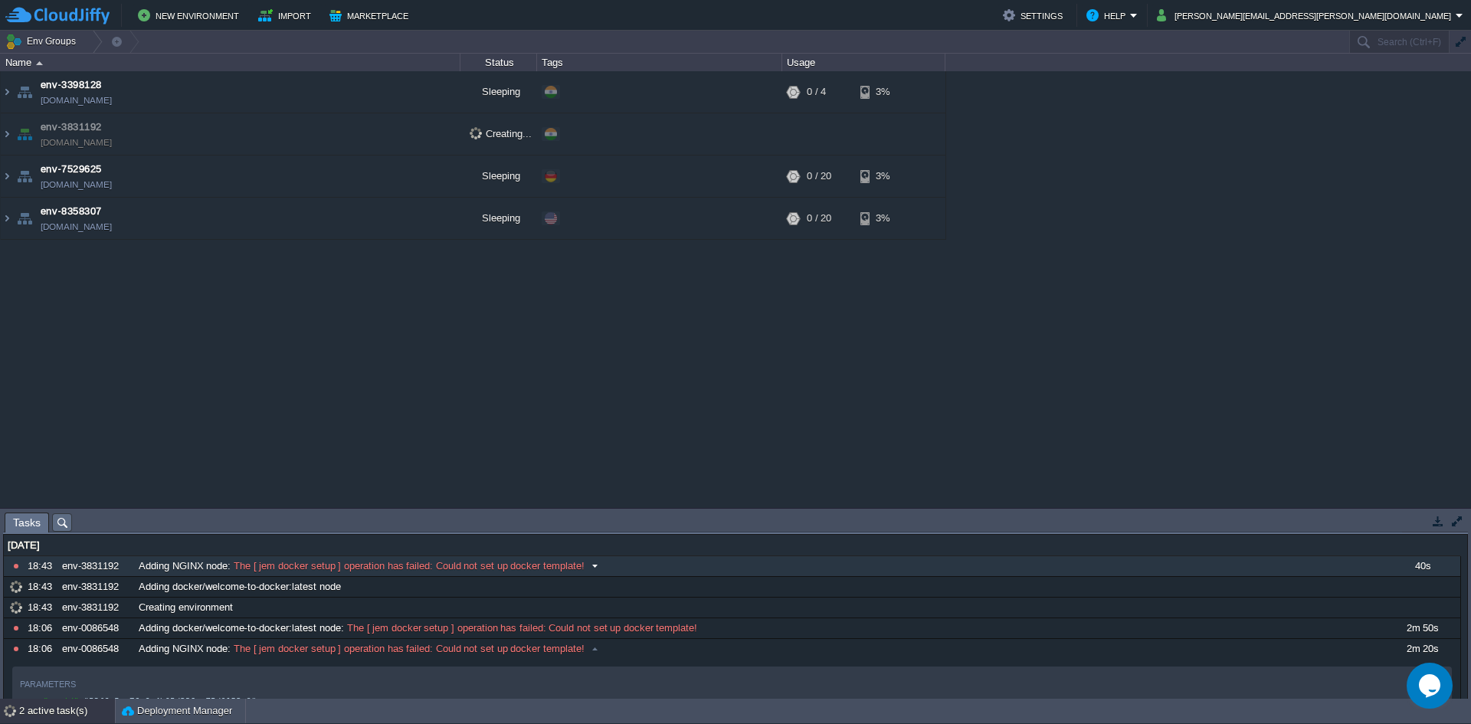
click at [478, 573] on div "Adding NGINX node : The [ jem docker setup ] operation has failed: Could not se…" at bounding box center [759, 566] width 1248 height 20
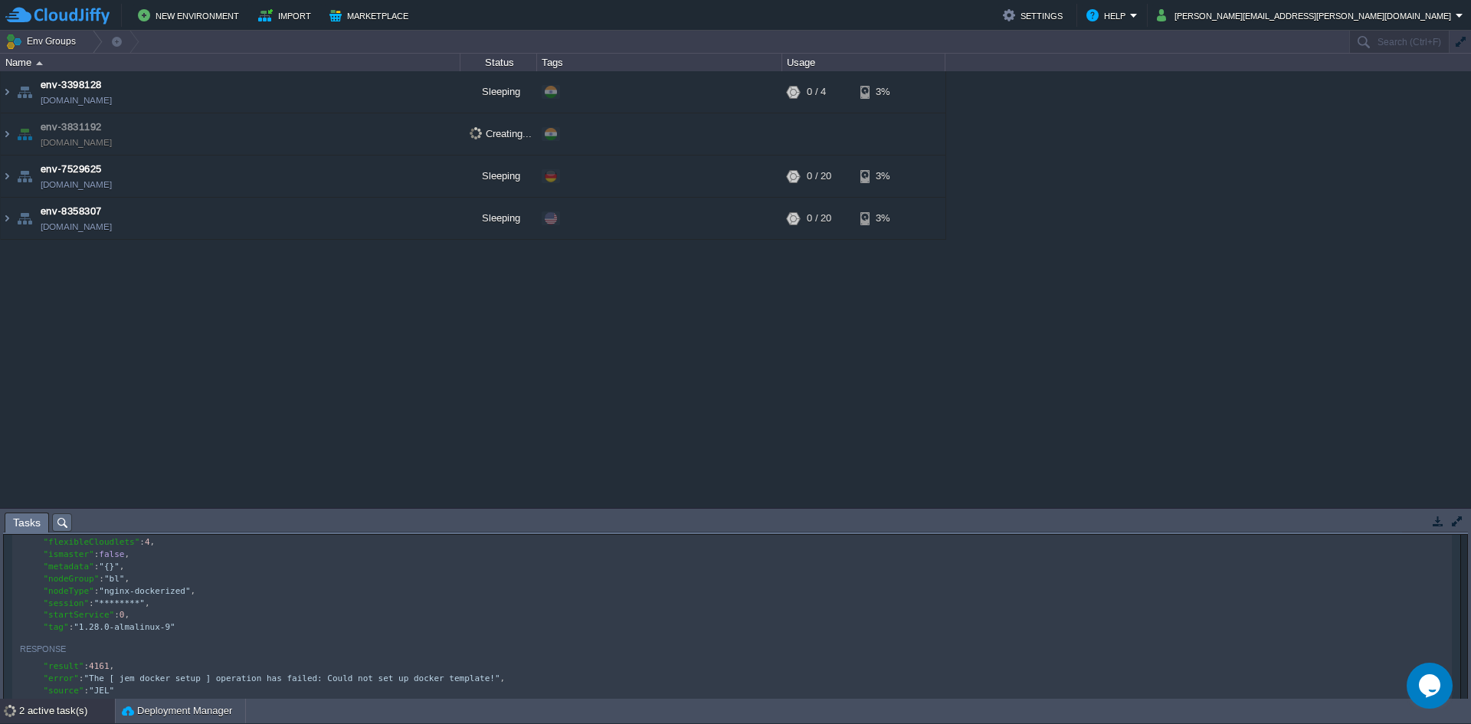
scroll to position [5, 0]
type textarea ".28.0-almalin"
type textarea ""tag": "1.28.0-almalinux-9""
type textarea ""1.28.0-almalinux-"
drag, startPoint x: 77, startPoint y: 625, endPoint x: 112, endPoint y: 622, distance: 34.6
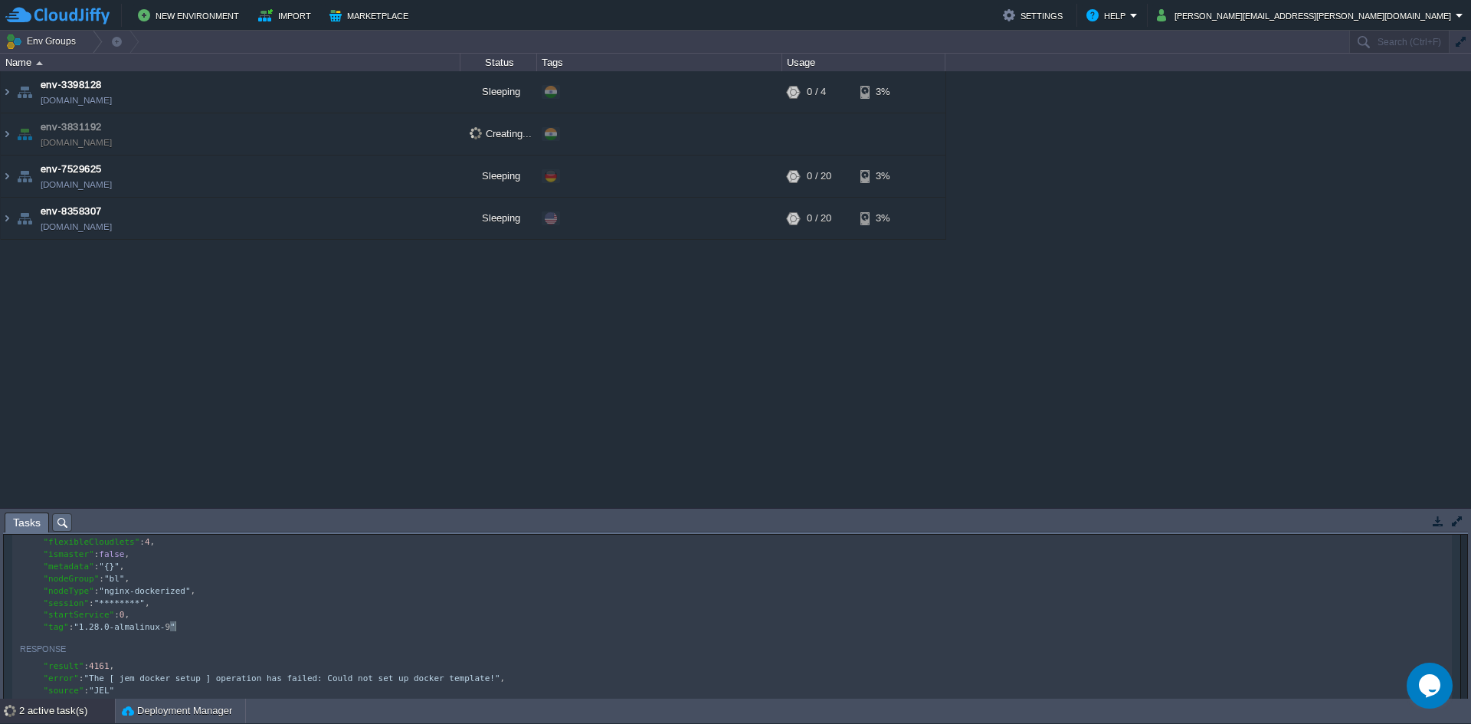
type textarea ""tag": "1.28.0-almalinux-9""
click at [208, 636] on div "x "appid" : "2c2fb98c0633fcdc68681edc040332da" , "diskLimit" : 20000 , "extipv4…" at bounding box center [735, 554] width 1430 height 165
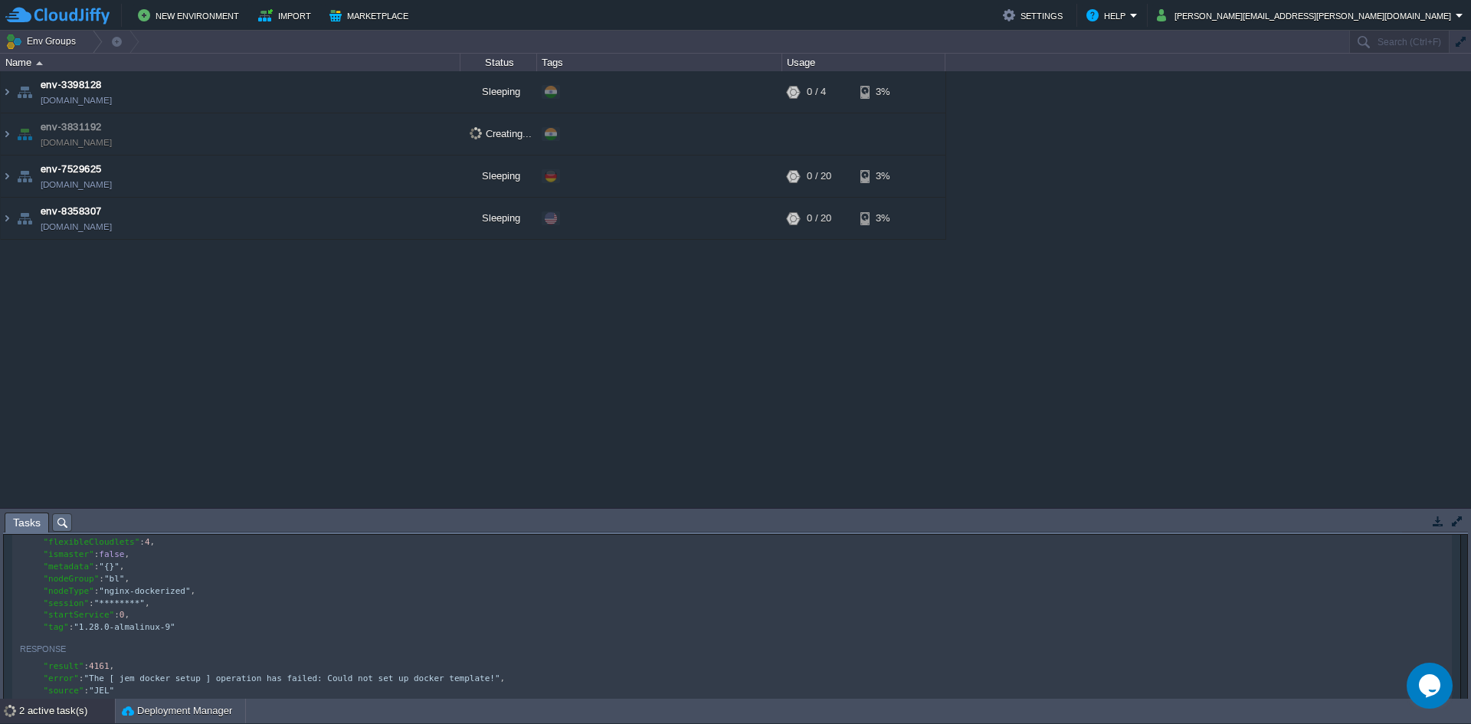
click at [208, 636] on div "x "appid" : "2c2fb98c0633fcdc68681edc040332da" , "diskLimit" : 20000 , "extipv4…" at bounding box center [735, 554] width 1430 height 165
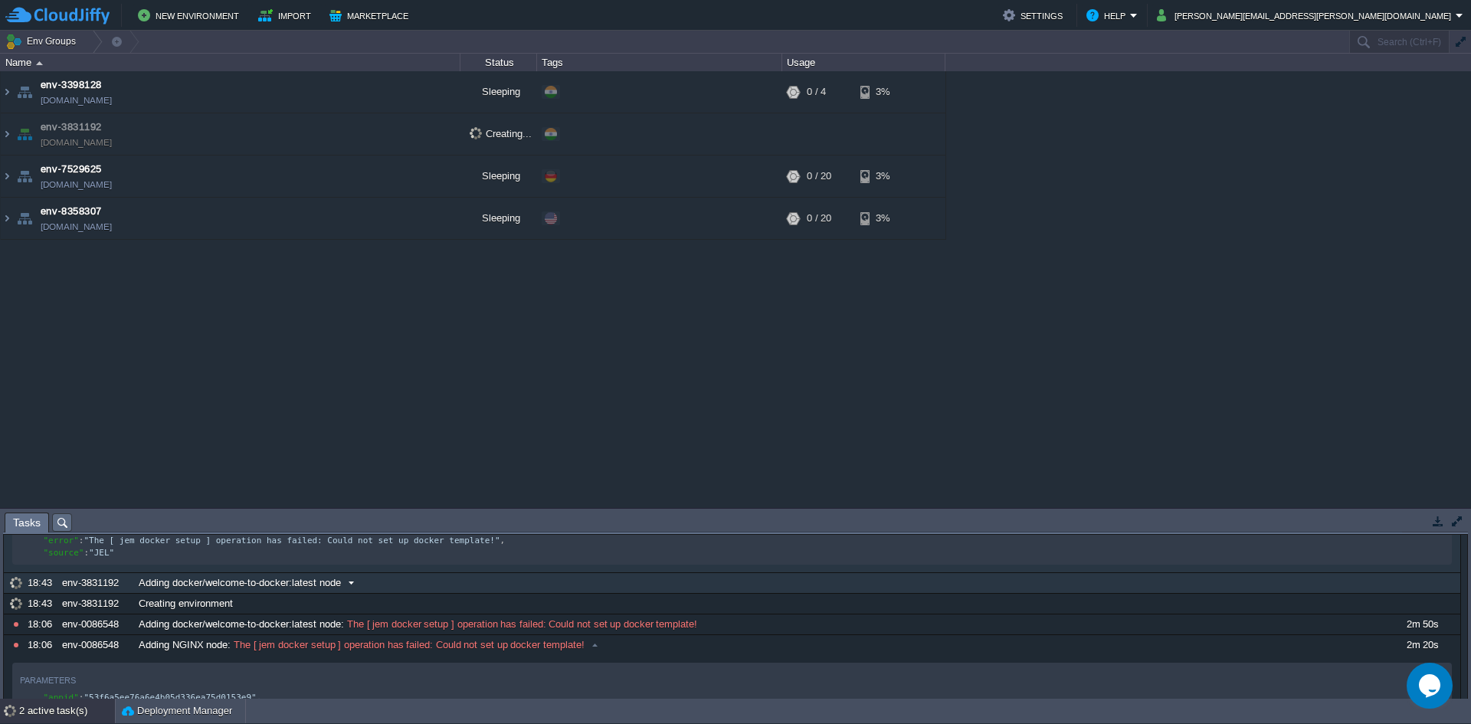
scroll to position [138, 0]
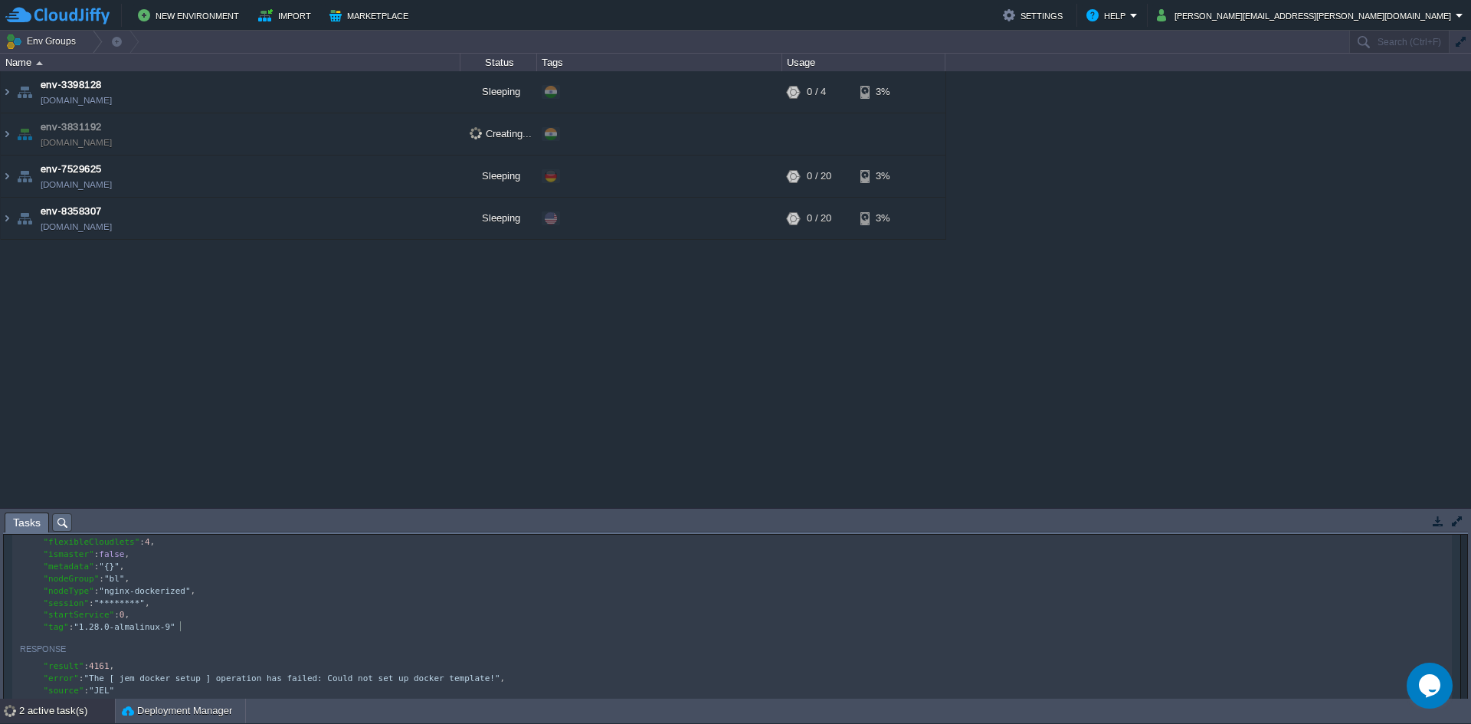
click at [100, 623] on div "x "appid" : "2c2fb98c0633fcdc68681edc040332da" , "diskLimit" : 20000 , "extipv4…" at bounding box center [735, 554] width 1430 height 159
type textarea ""tag": "1.28.0-almalinux-9""
type textarea ""t"
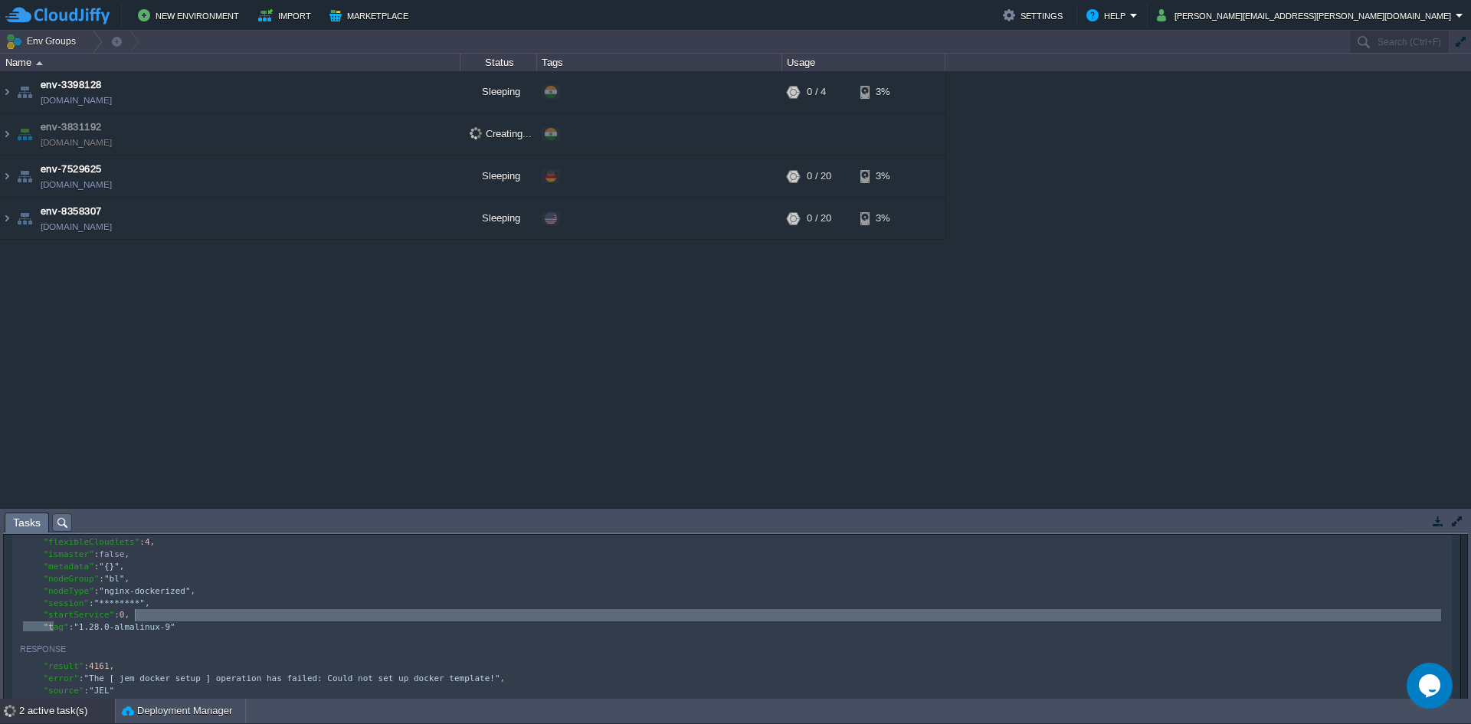
drag, startPoint x: 56, startPoint y: 624, endPoint x: 165, endPoint y: 617, distance: 109.1
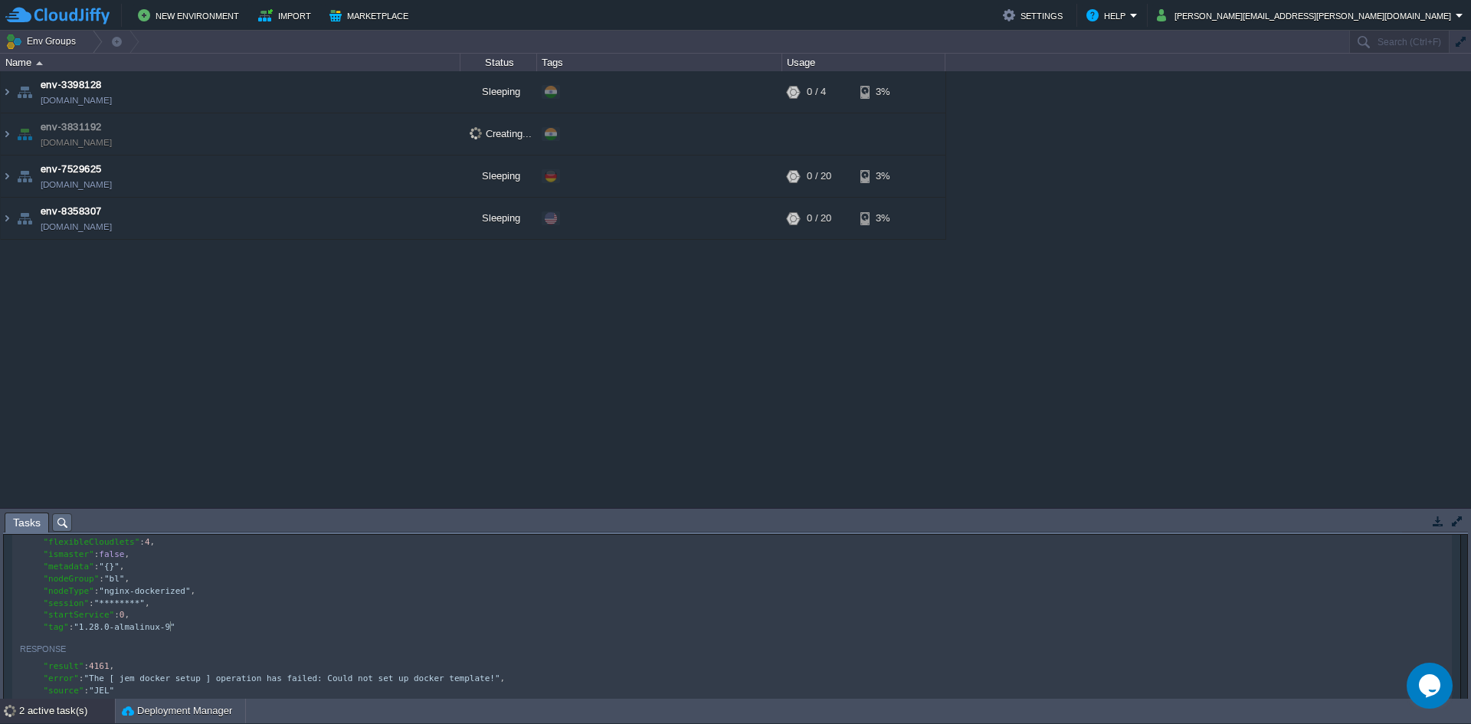
type textarea ""tag": "1.28.0-almalinux-9""
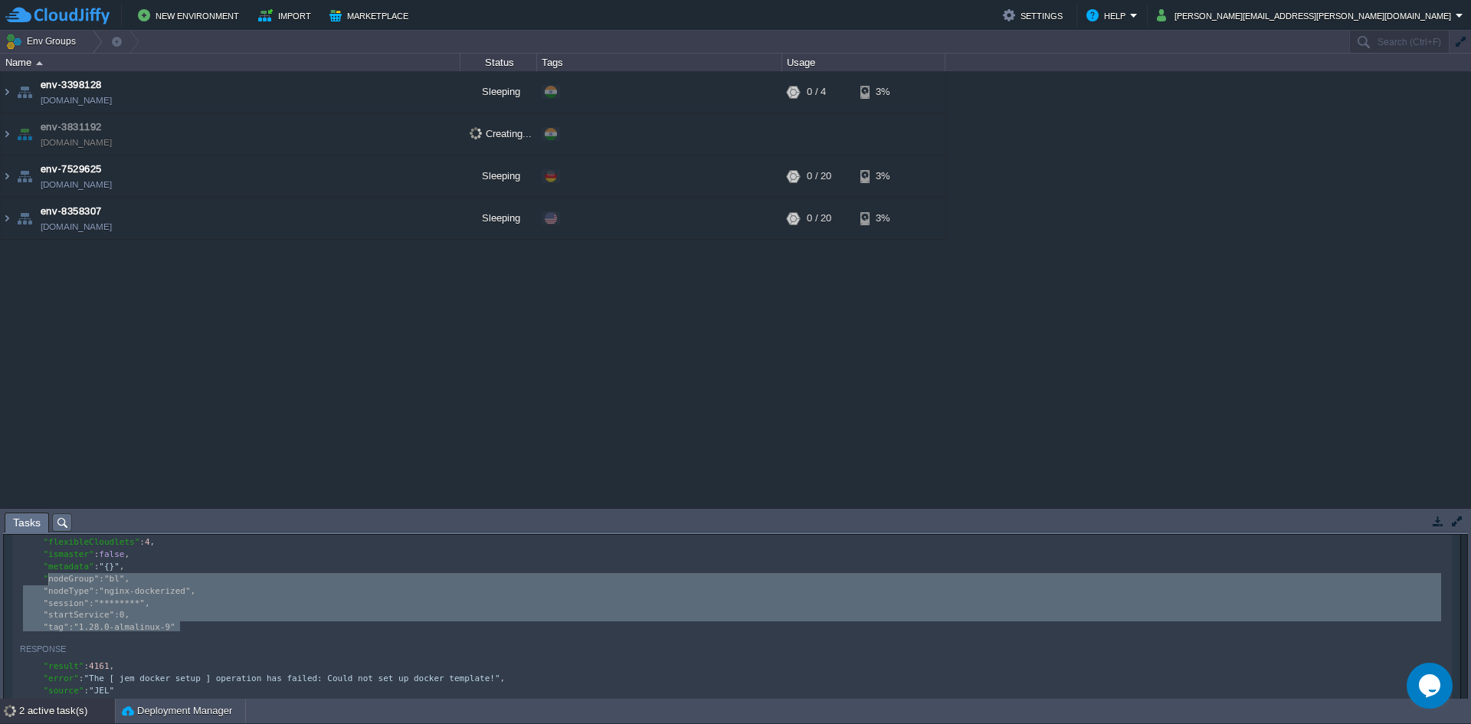
type textarea ""ismaster": false, "metadata": "{}", "nodeGroup": "bl", "nodeType": "nginx-dock…"
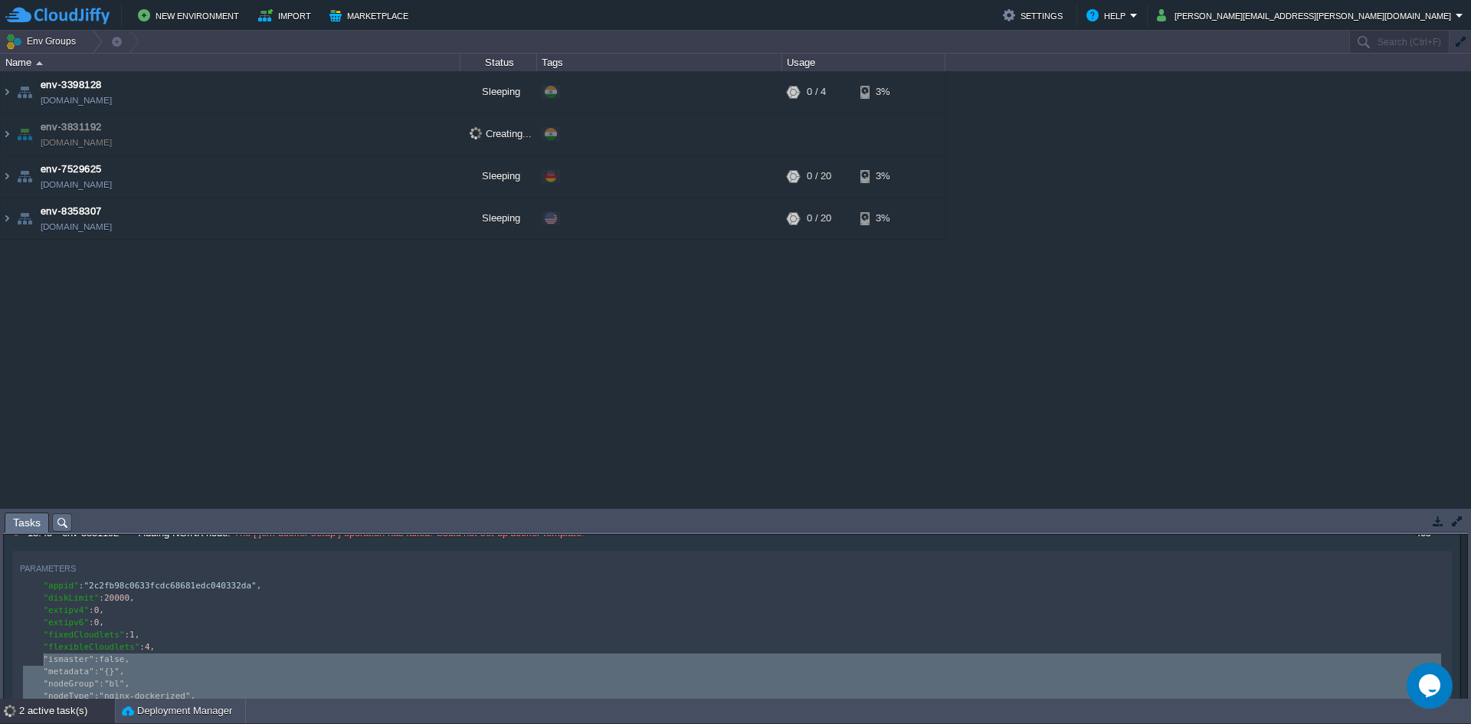
scroll to position [0, 0]
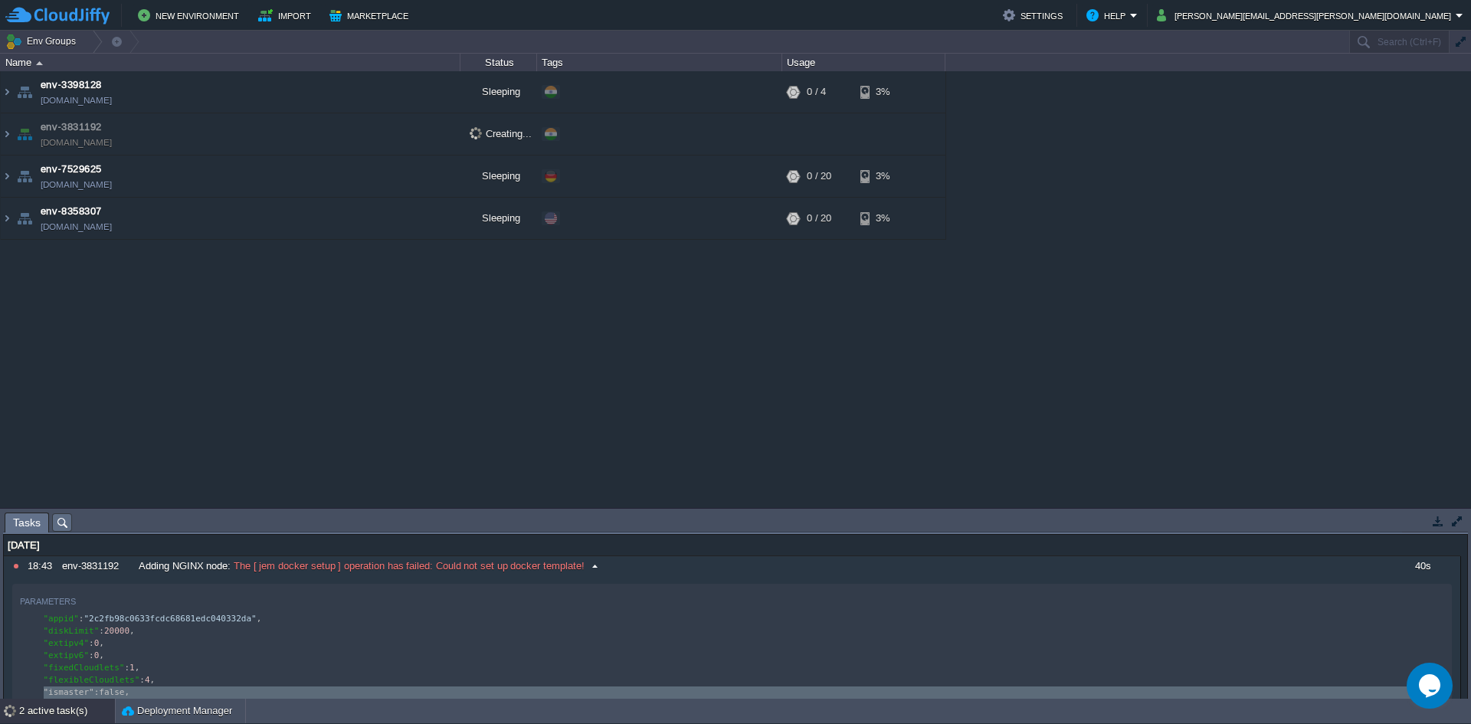
click at [1437, 570] on div "40s" at bounding box center [1421, 566] width 75 height 20
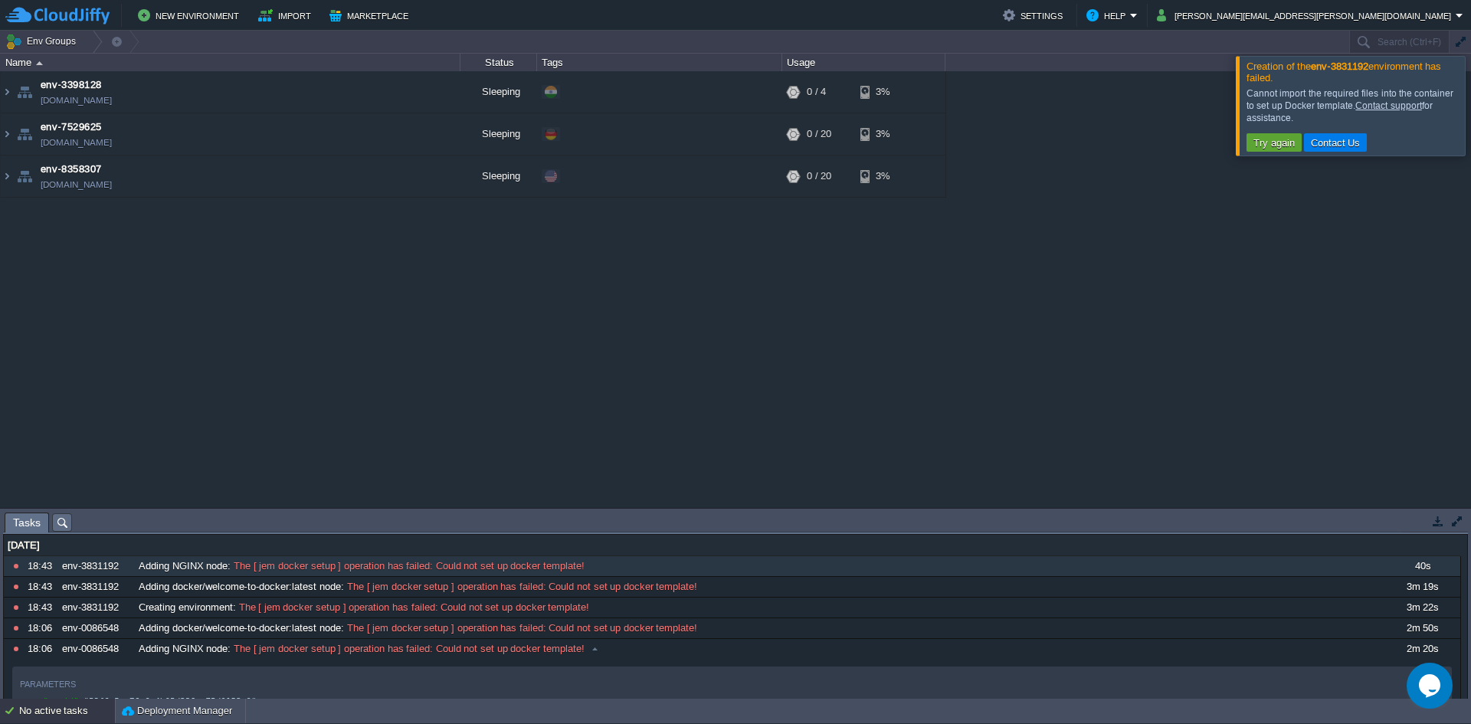
click at [1341, 151] on td "Contact Us" at bounding box center [1336, 142] width 64 height 18
click at [1470, 101] on div at bounding box center [1489, 105] width 0 height 99
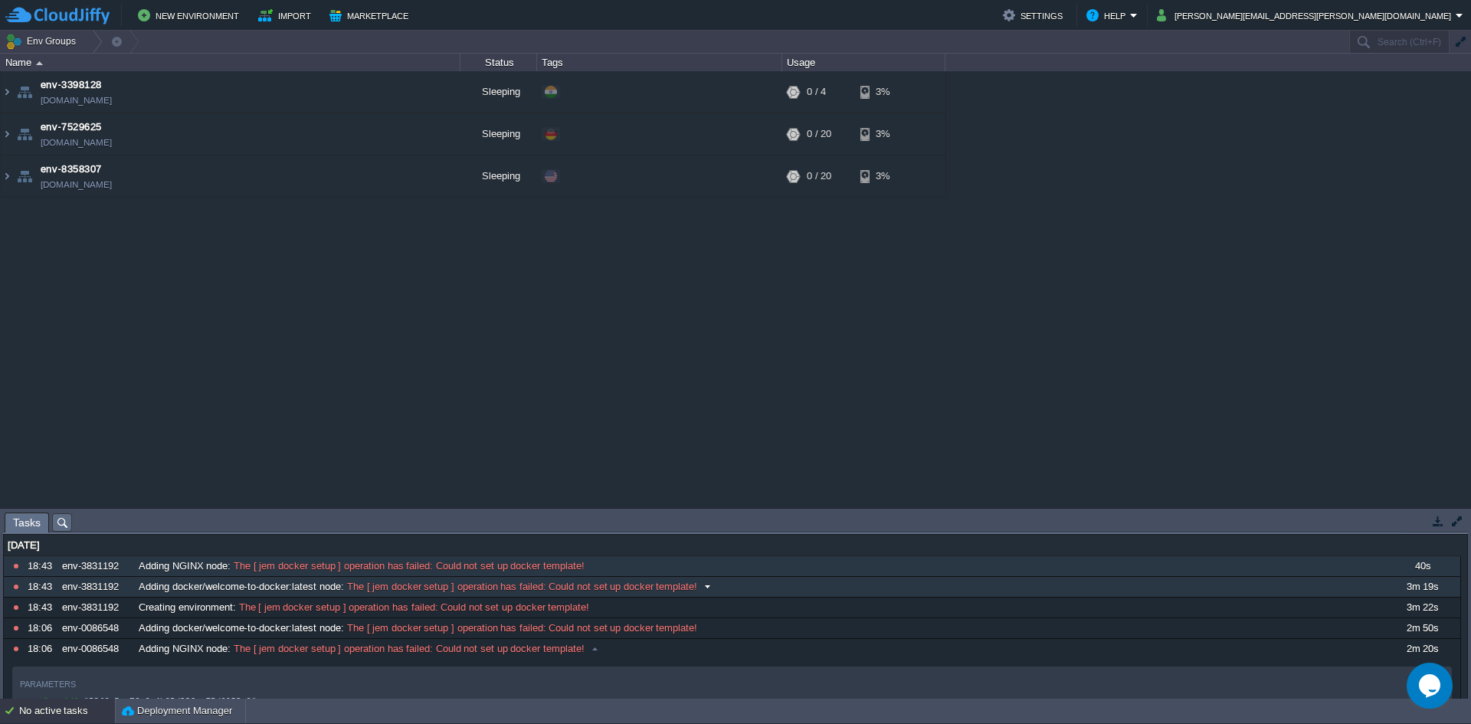
click at [490, 588] on span "The [ jem docker setup ] operation has failed: Could not set up docker template!" at bounding box center [521, 587] width 354 height 14
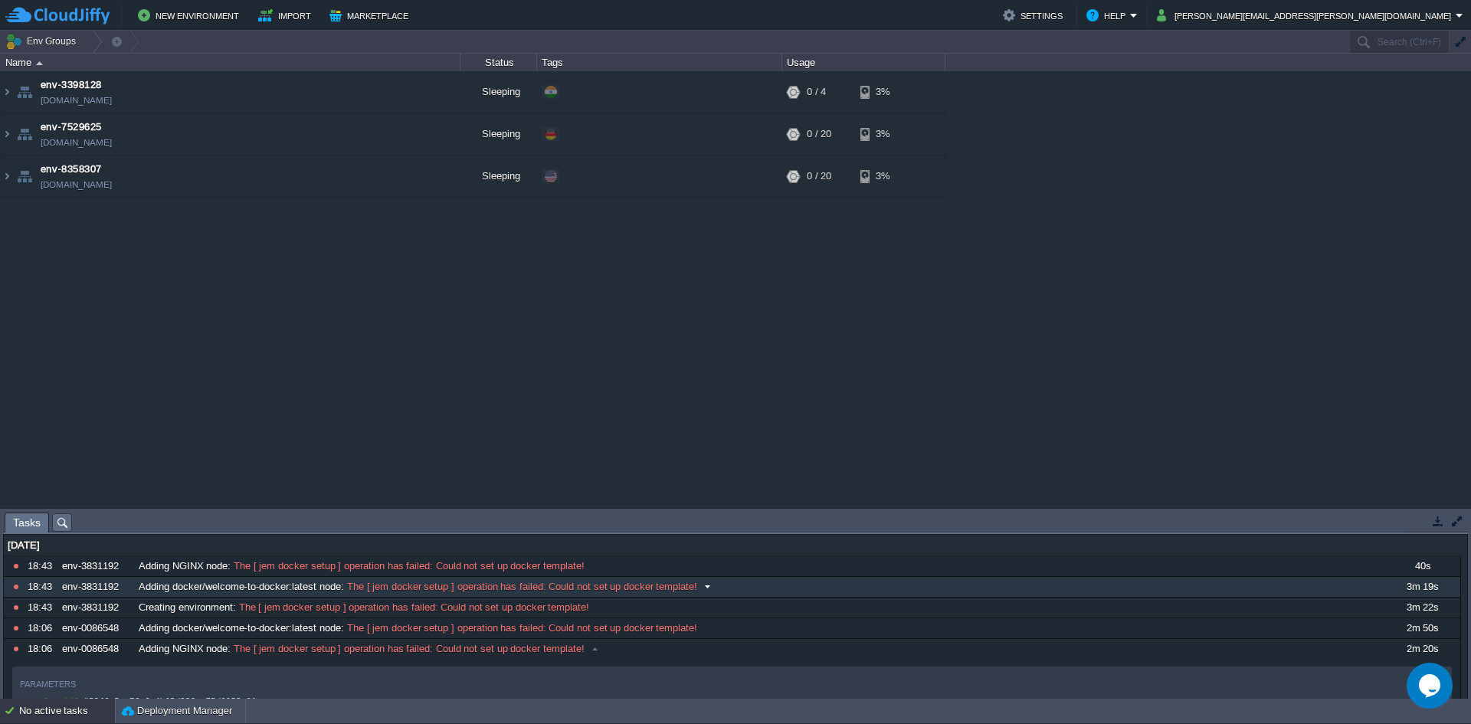
click at [490, 588] on span "The [ jem docker setup ] operation has failed: Could not set up docker template!" at bounding box center [521, 587] width 354 height 14
click at [413, 184] on td at bounding box center [422, 176] width 23 height 23
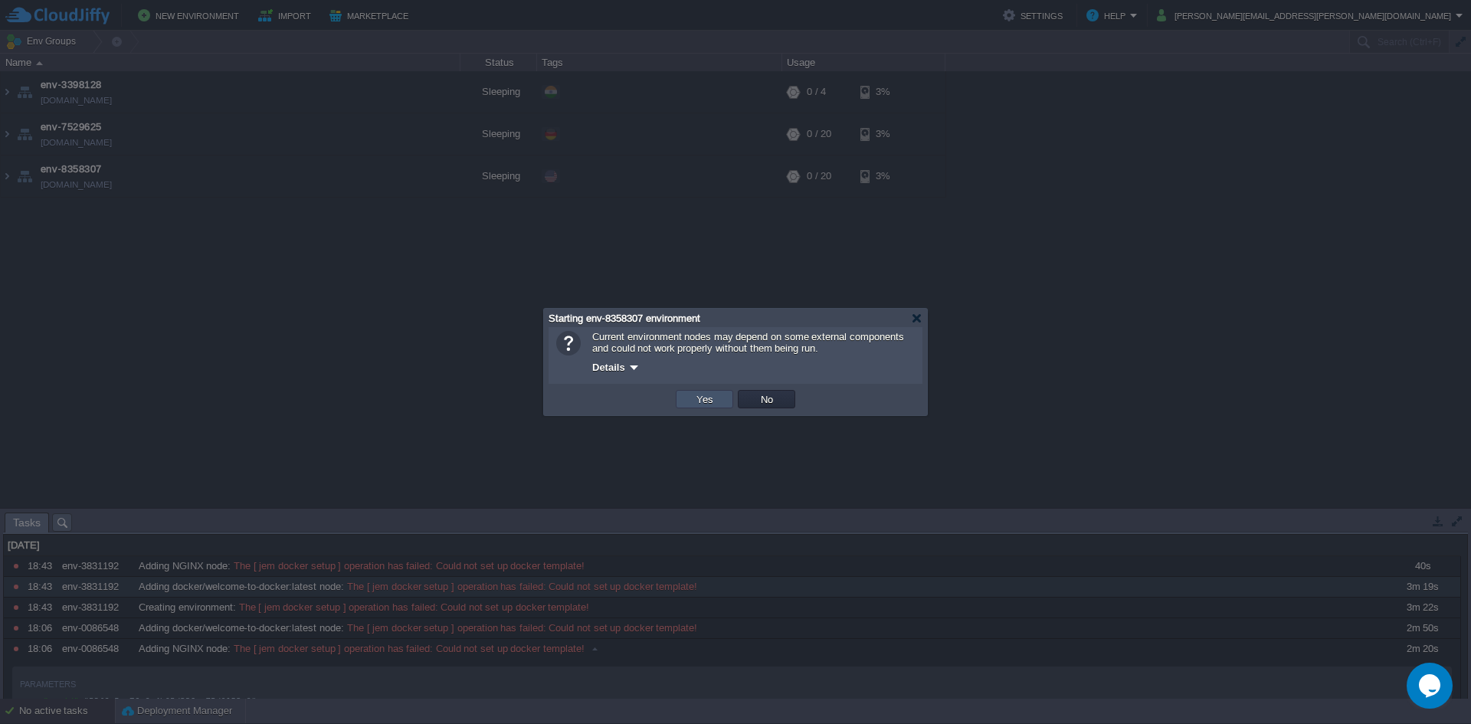
click at [704, 403] on button "Yes" at bounding box center [705, 399] width 26 height 14
